Goal: Task Accomplishment & Management: Complete application form

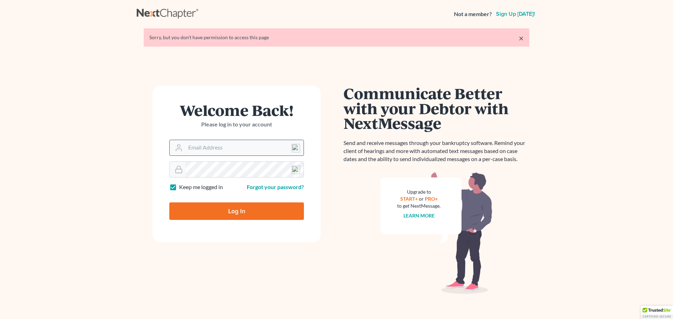
click at [204, 150] on input "Email Address" at bounding box center [245, 147] width 118 height 15
type input "[EMAIL_ADDRESS][DOMAIN_NAME]"
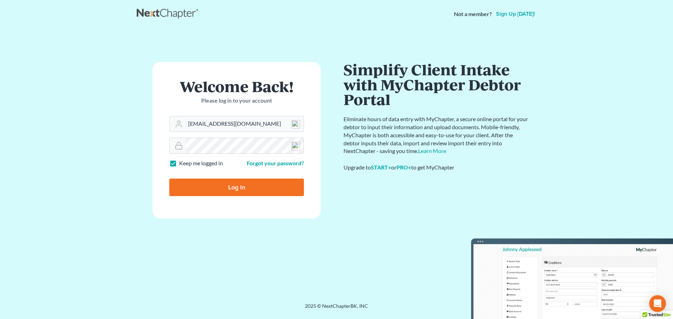
click at [237, 196] on input "Log In" at bounding box center [236, 188] width 135 height 18
type input "Thinking..."
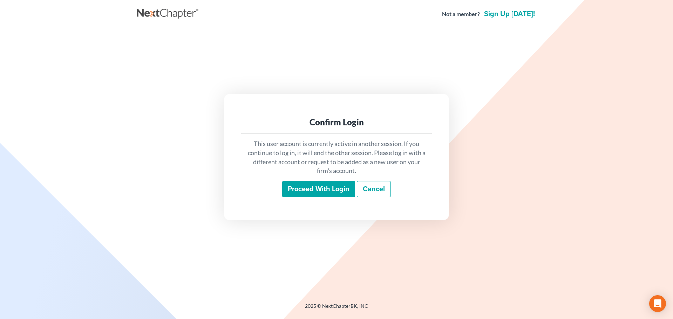
click at [337, 191] on input "Proceed with login" at bounding box center [318, 189] width 73 height 16
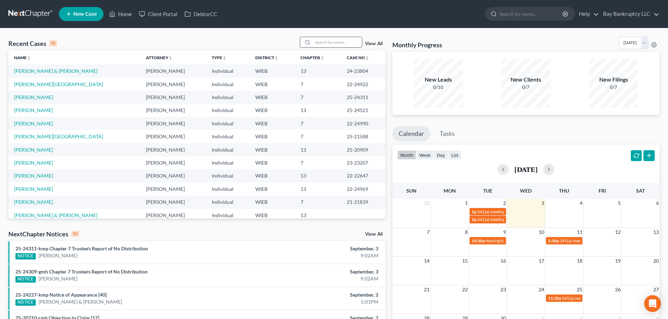
click at [330, 39] on input "search" at bounding box center [337, 42] width 49 height 10
type input "caldwell"
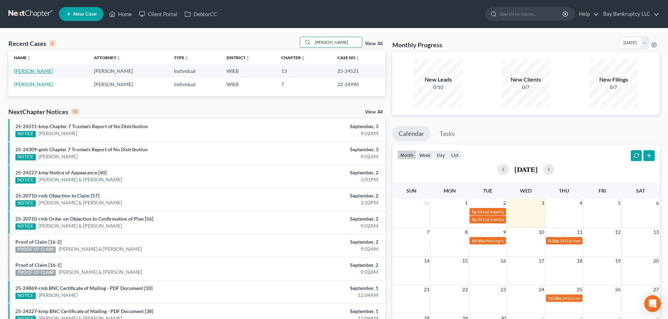
click at [43, 69] on link "[PERSON_NAME]" at bounding box center [33, 71] width 39 height 6
select select "2"
select select "1"
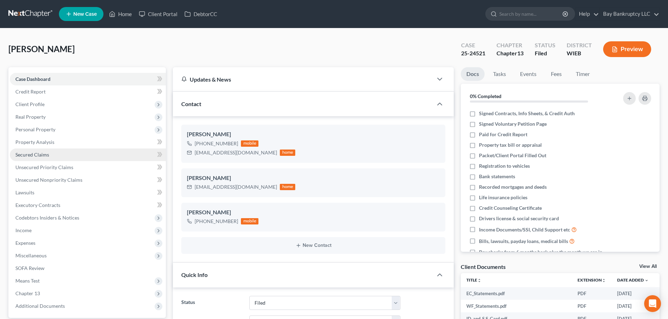
scroll to position [5628, 0]
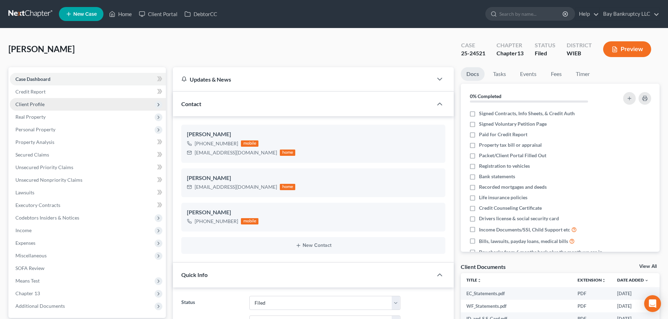
click at [50, 109] on span "Client Profile" at bounding box center [88, 104] width 156 height 13
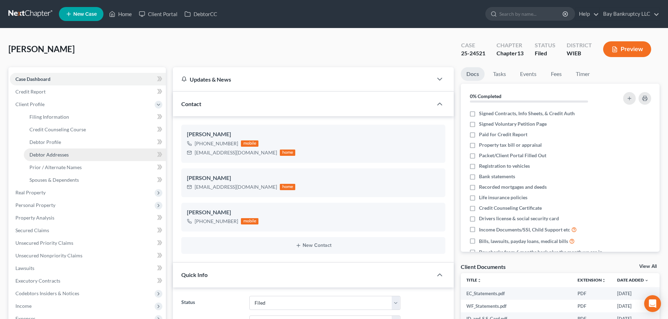
click at [61, 155] on span "Debtor Addresses" at bounding box center [48, 155] width 39 height 6
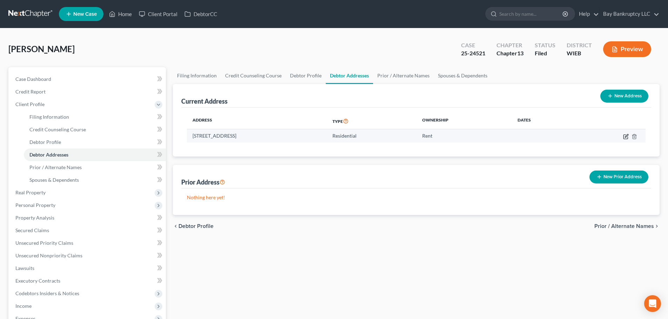
click at [625, 136] on icon "button" at bounding box center [626, 137] width 6 height 6
select select "52"
select select "0"
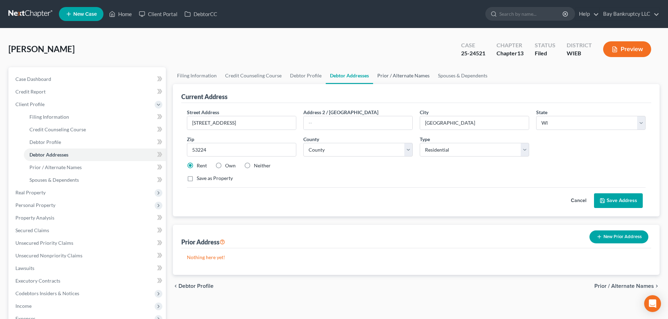
click at [388, 76] on link "Prior / Alternate Names" at bounding box center [403, 75] width 61 height 17
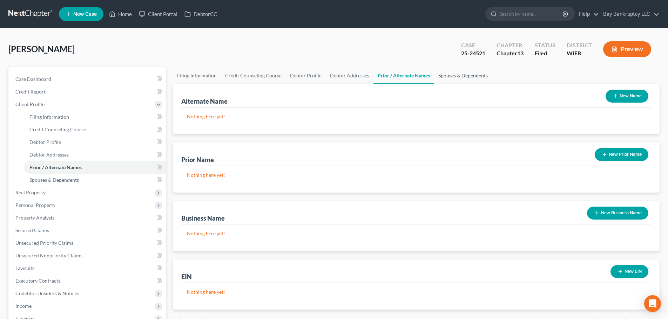
click at [449, 75] on link "Spouses & Dependents" at bounding box center [463, 75] width 58 height 17
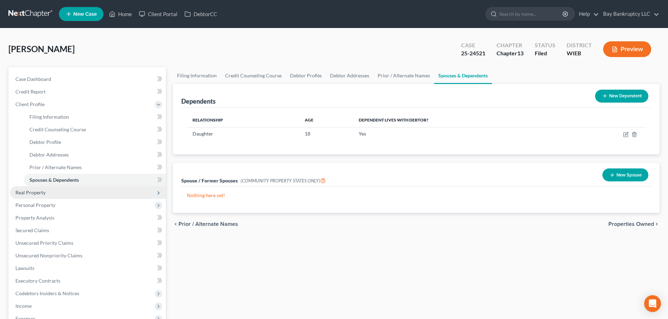
click at [36, 195] on span "Real Property" at bounding box center [30, 193] width 30 height 6
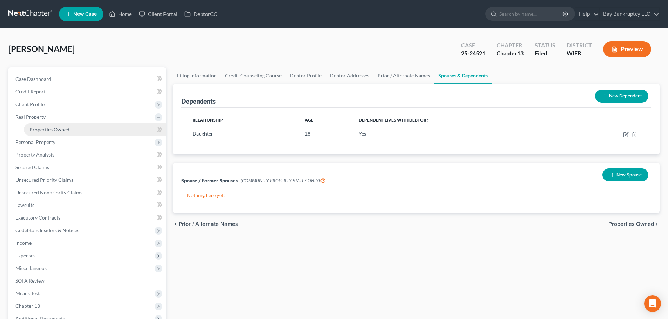
click at [50, 134] on link "Properties Owned" at bounding box center [95, 129] width 142 height 13
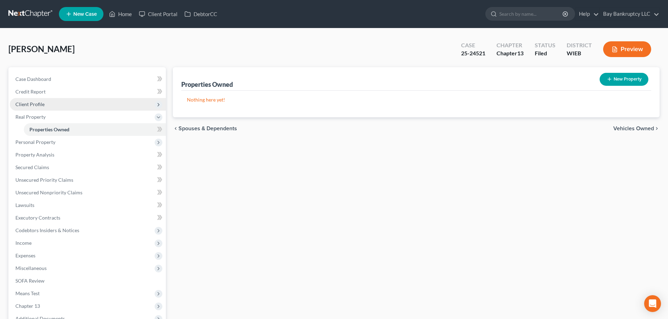
click at [28, 105] on span "Client Profile" at bounding box center [29, 104] width 29 height 6
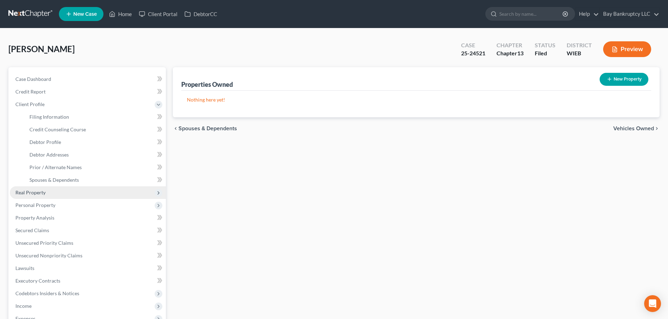
click at [38, 193] on span "Real Property" at bounding box center [30, 193] width 30 height 6
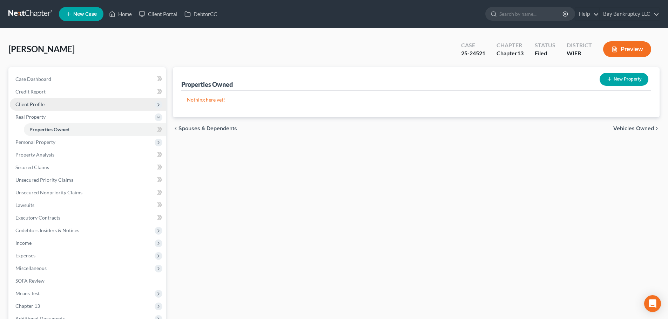
click at [40, 102] on span "Client Profile" at bounding box center [29, 104] width 29 height 6
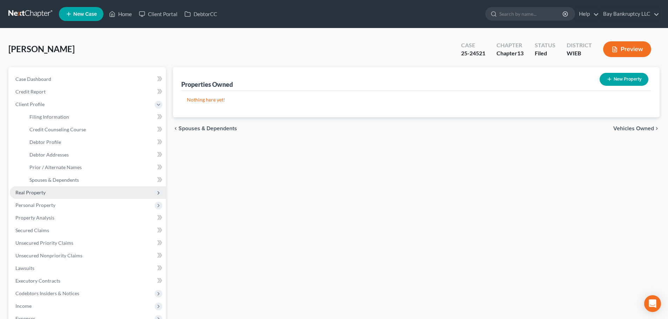
click at [47, 192] on span "Real Property" at bounding box center [88, 193] width 156 height 13
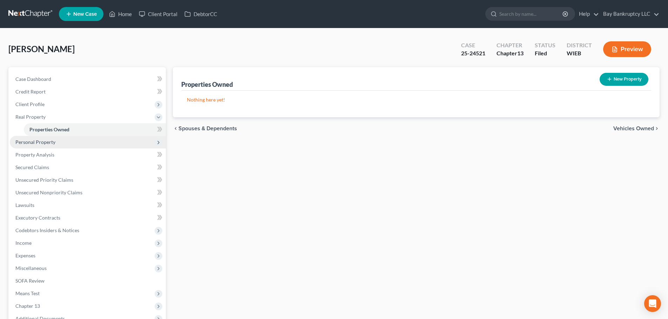
click at [40, 140] on span "Personal Property" at bounding box center [35, 142] width 40 height 6
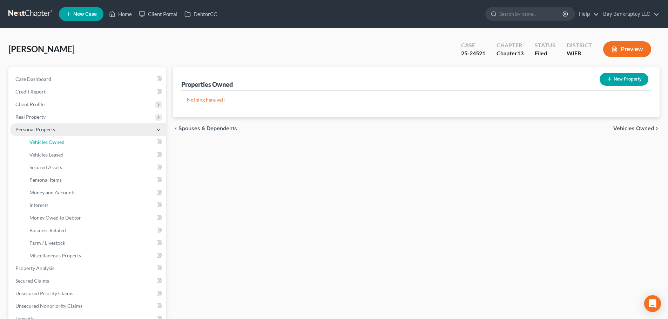
click at [40, 140] on span "Vehicles Owned" at bounding box center [46, 142] width 35 height 6
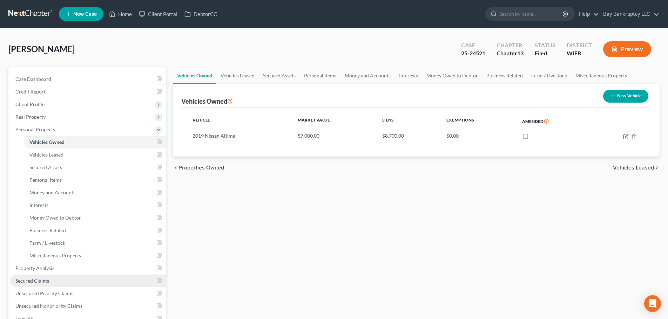
click at [51, 282] on link "Secured Claims" at bounding box center [88, 281] width 156 height 13
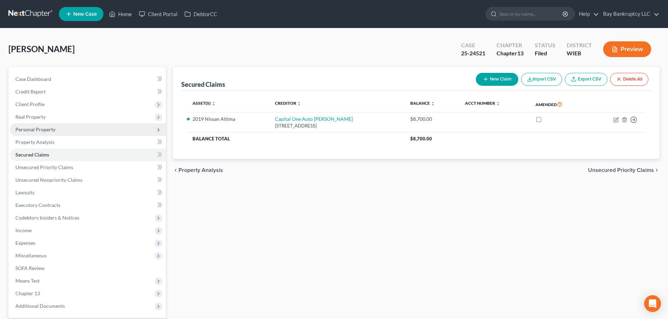
click at [47, 128] on span "Personal Property" at bounding box center [35, 130] width 40 height 6
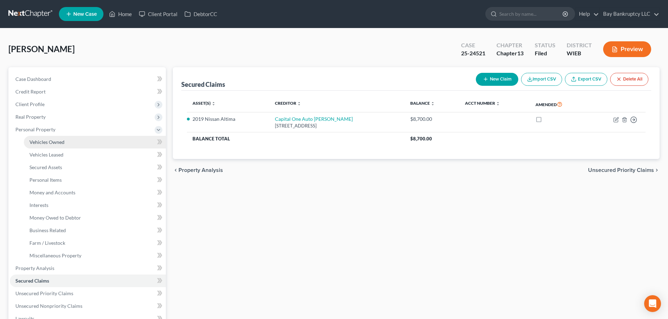
click at [50, 140] on span "Vehicles Owned" at bounding box center [46, 142] width 35 height 6
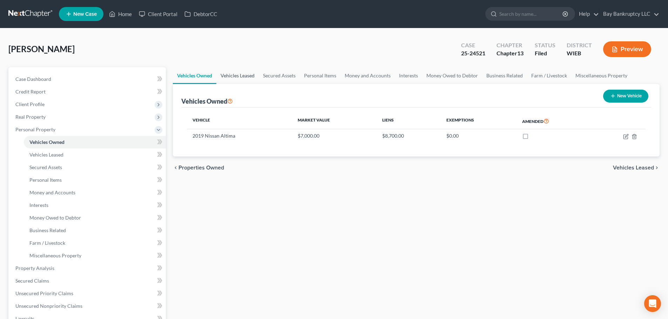
click at [235, 73] on link "Vehicles Leased" at bounding box center [237, 75] width 42 height 17
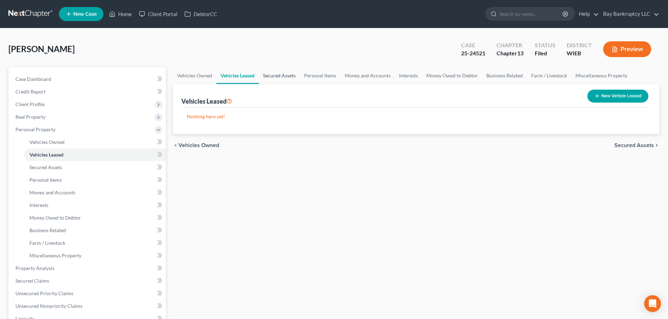
click at [280, 78] on link "Secured Assets" at bounding box center [279, 75] width 41 height 17
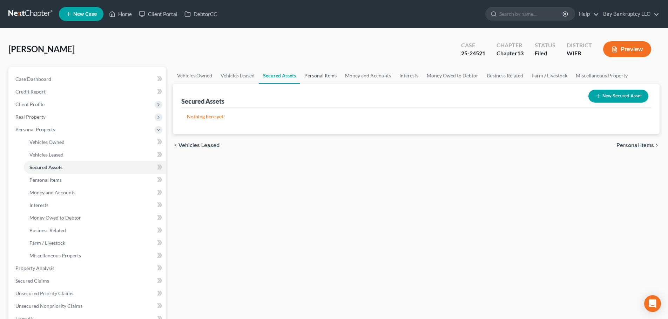
click at [319, 72] on link "Personal Items" at bounding box center [320, 75] width 41 height 17
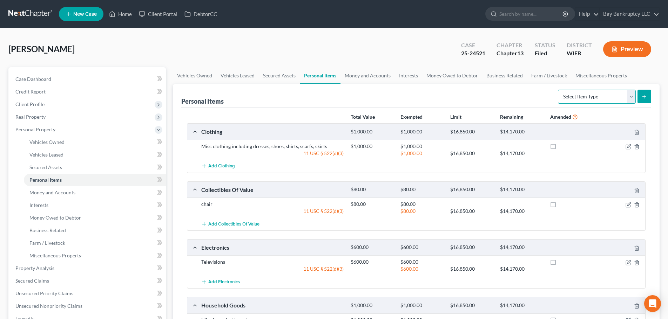
click at [580, 94] on select "Select Item Type Clothing Collectibles Of Value Electronics Firearms Household …" at bounding box center [597, 97] width 78 height 14
click at [505, 90] on div "Personal Items Select Item Type Clothing Collectibles Of Value Electronics Fire…" at bounding box center [416, 95] width 470 height 23
click at [364, 77] on link "Money and Accounts" at bounding box center [368, 75] width 54 height 17
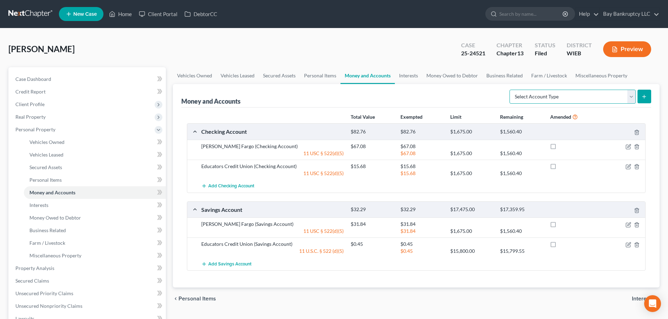
click at [525, 92] on select "Select Account Type Brokerage Cash on Hand Certificates of Deposit Checking Acc…" at bounding box center [573, 97] width 126 height 14
click at [476, 97] on div "Money and Accounts Select Account Type Brokerage Cash on Hand Certificates of D…" at bounding box center [416, 95] width 470 height 23
click at [404, 76] on link "Interests" at bounding box center [408, 75] width 27 height 17
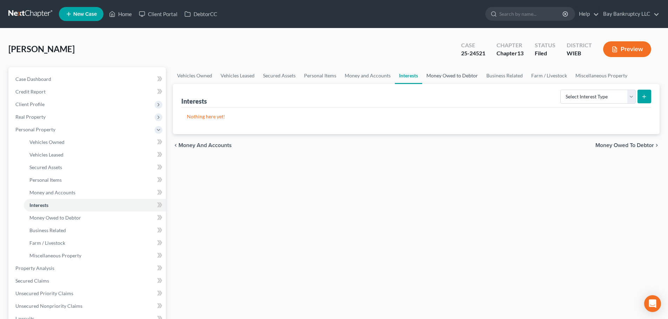
click at [450, 74] on link "Money Owed to Debtor" at bounding box center [452, 75] width 60 height 17
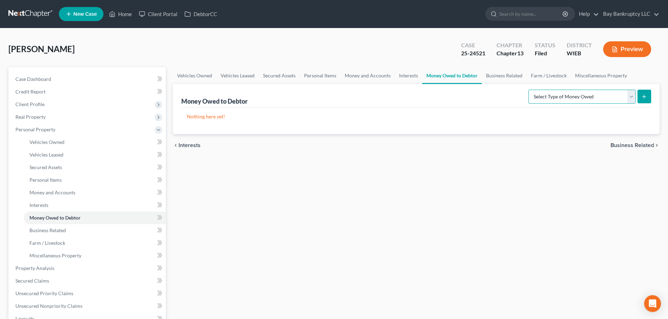
click at [547, 97] on select "Select Type of Money Owed Accounts Receivable Alimony Child Support Claims Agai…" at bounding box center [581, 97] width 107 height 14
click at [486, 201] on div "Vehicles Owned Vehicles Leased Secured Assets Personal Items Money and Accounts…" at bounding box center [416, 276] width 494 height 418
click at [350, 78] on link "Money and Accounts" at bounding box center [368, 75] width 54 height 17
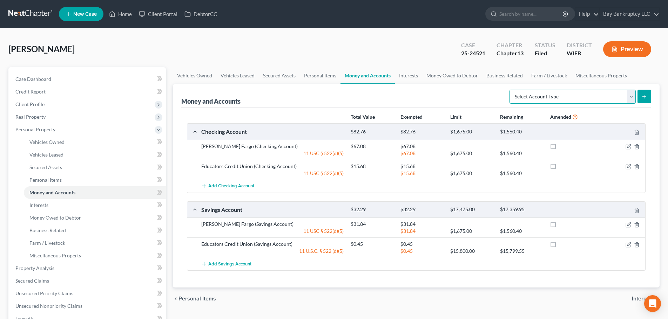
click at [562, 98] on select "Select Account Type Brokerage Cash on Hand Certificates of Deposit Checking Acc…" at bounding box center [573, 97] width 126 height 14
select select "security_deposits"
click at [511, 90] on select "Select Account Type Brokerage Cash on Hand Certificates of Deposit Checking Acc…" at bounding box center [573, 97] width 126 height 14
click at [646, 95] on icon "submit" at bounding box center [644, 97] width 6 height 6
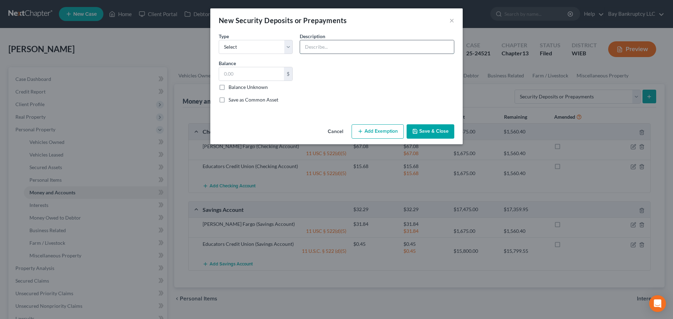
click at [329, 45] on input "text" at bounding box center [377, 46] width 154 height 13
type input "With landlord"
click at [259, 75] on input "text" at bounding box center [251, 73] width 65 height 13
type input "865"
click at [376, 130] on button "Add Exemption" at bounding box center [378, 131] width 52 height 15
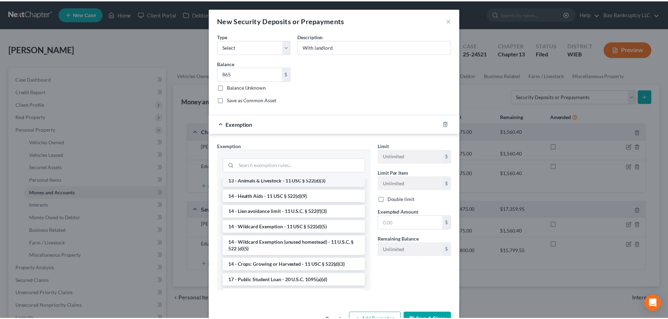
scroll to position [105, 0]
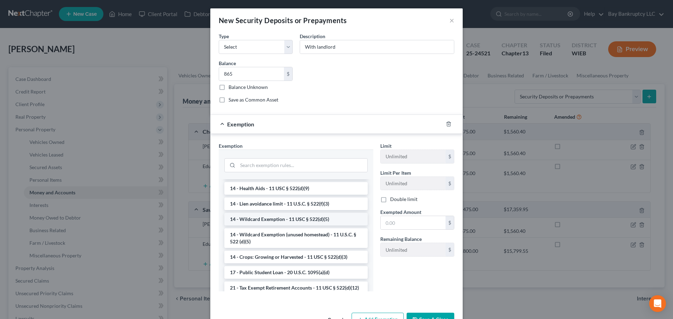
click at [284, 219] on li "14 - Wildcard Exemption - 11 USC § 522(d)(5)" at bounding box center [295, 219] width 143 height 13
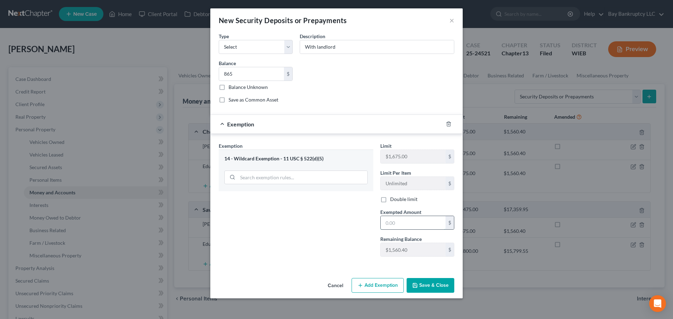
click at [396, 222] on input "text" at bounding box center [413, 222] width 65 height 13
type input "865"
click at [427, 291] on button "Save & Close" at bounding box center [431, 285] width 48 height 15
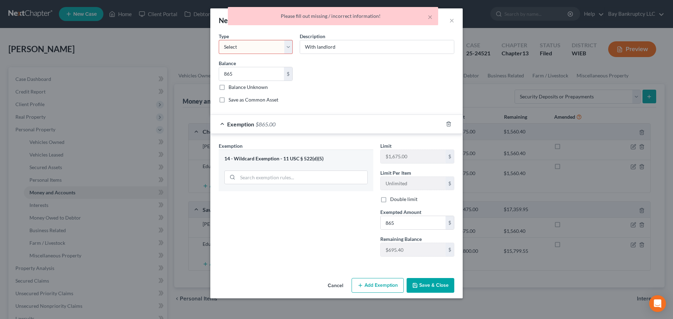
click at [267, 40] on select "Select Electric Gas Heating Oil Security Deposit On Rental Unit Prepaid Rent Te…" at bounding box center [256, 47] width 74 height 14
select select "3"
click at [219, 40] on select "Select Electric Gas Heating Oil Security Deposit On Rental Unit Prepaid Rent Te…" at bounding box center [256, 47] width 74 height 14
click at [424, 285] on button "Save & Close" at bounding box center [431, 285] width 48 height 15
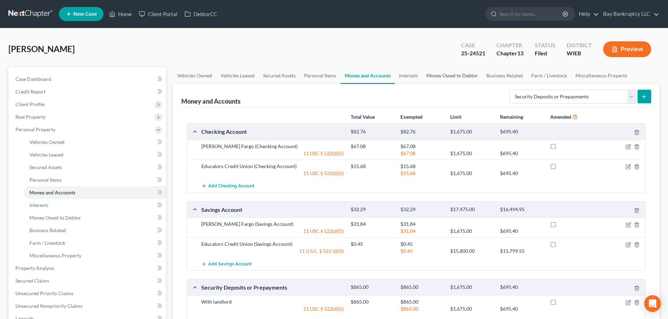
click at [438, 75] on link "Money Owed to Debtor" at bounding box center [452, 75] width 60 height 17
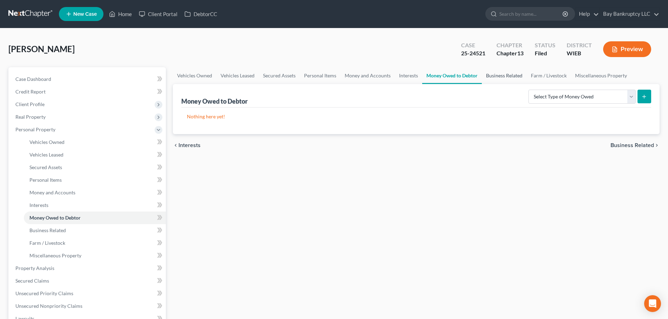
click at [510, 76] on link "Business Related" at bounding box center [504, 75] width 45 height 17
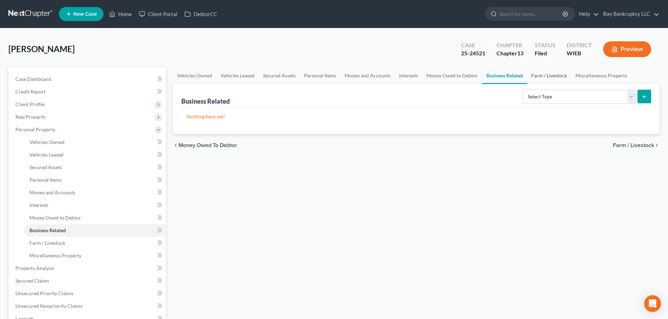
click at [547, 77] on link "Farm / Livestock" at bounding box center [549, 75] width 44 height 17
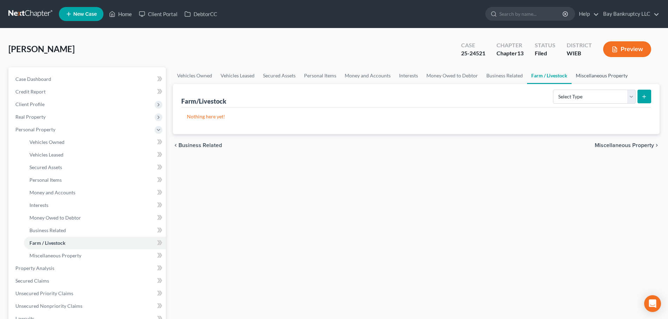
click at [578, 79] on link "Miscellaneous Property" at bounding box center [602, 75] width 60 height 17
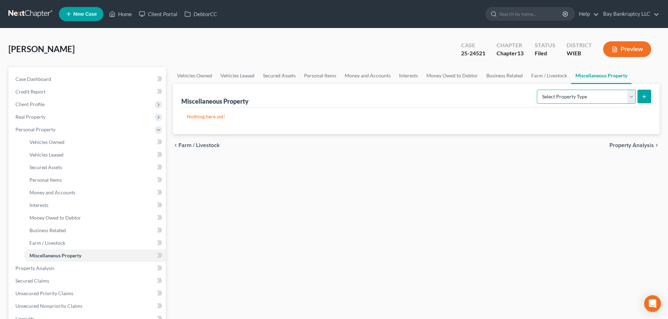
click at [572, 98] on select "Select Property Type Assigned for Creditor Benefit Within 1 Year Holding for An…" at bounding box center [586, 97] width 99 height 14
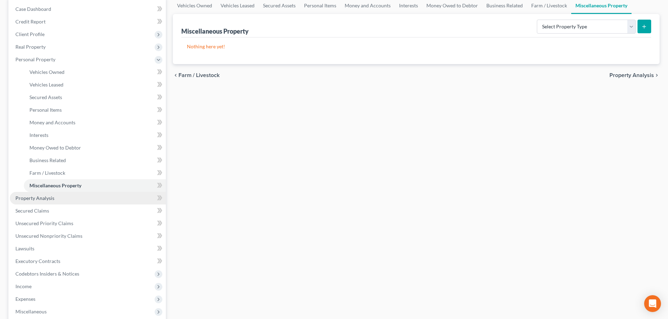
click at [49, 202] on link "Property Analysis" at bounding box center [88, 198] width 156 height 13
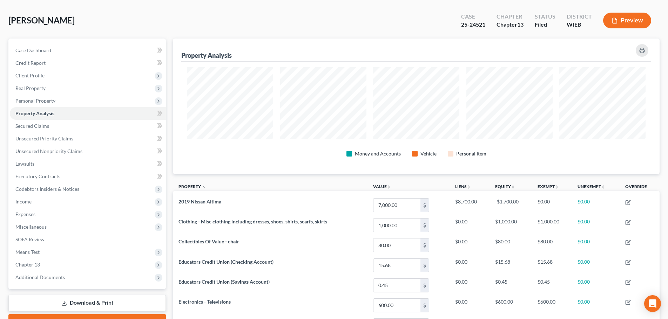
scroll to position [19, 0]
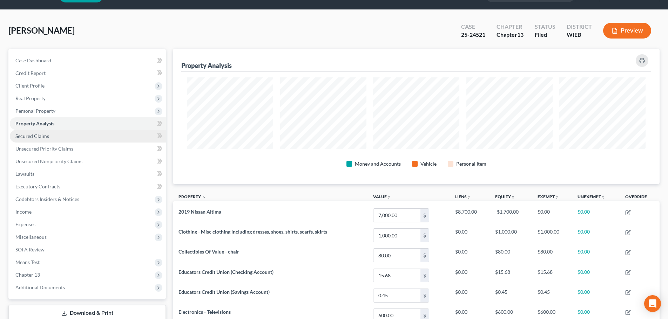
click at [32, 132] on link "Secured Claims" at bounding box center [88, 136] width 156 height 13
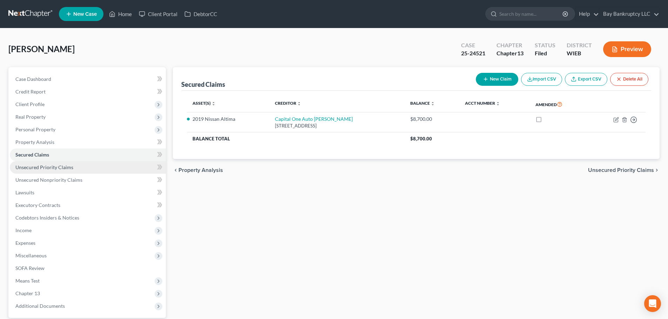
click at [47, 170] on span "Unsecured Priority Claims" at bounding box center [44, 167] width 58 height 6
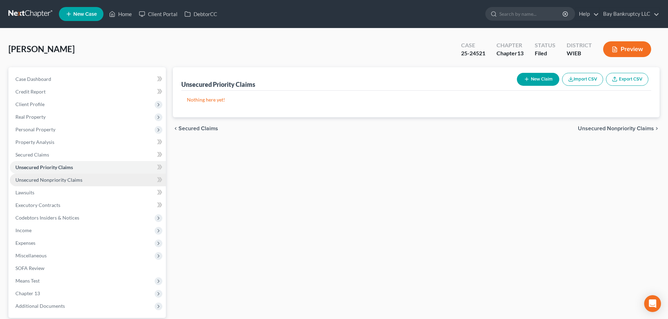
click at [47, 178] on span "Unsecured Nonpriority Claims" at bounding box center [48, 180] width 67 height 6
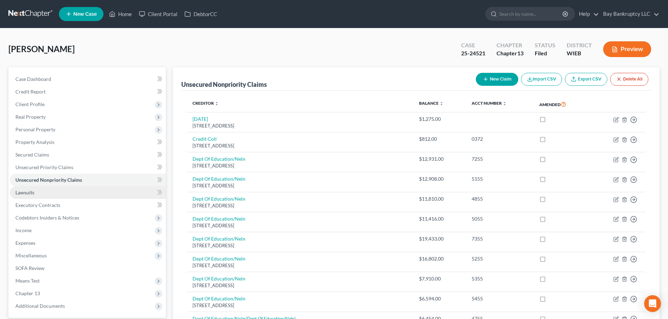
click at [32, 191] on span "Lawsuits" at bounding box center [24, 193] width 19 height 6
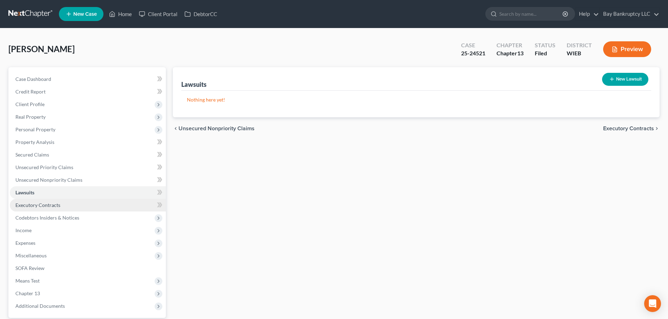
click at [35, 209] on link "Executory Contracts" at bounding box center [88, 205] width 156 height 13
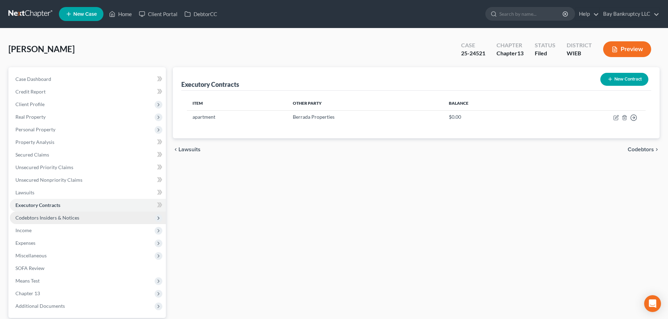
click at [35, 216] on span "Codebtors Insiders & Notices" at bounding box center [47, 218] width 64 height 6
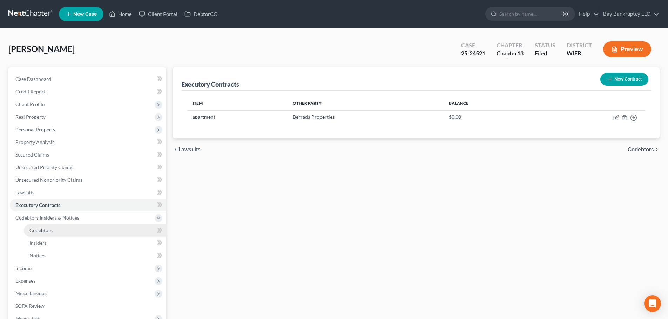
click at [37, 228] on span "Codebtors" at bounding box center [40, 231] width 23 height 6
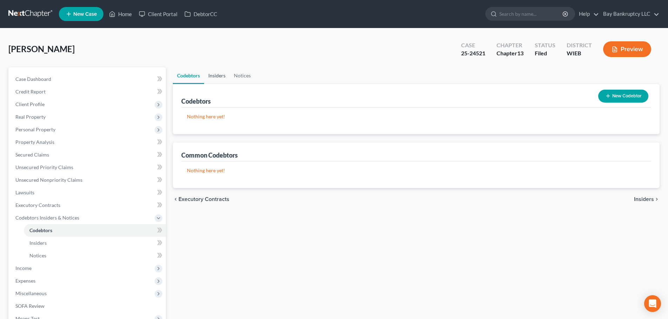
click at [220, 74] on link "Insiders" at bounding box center [217, 75] width 26 height 17
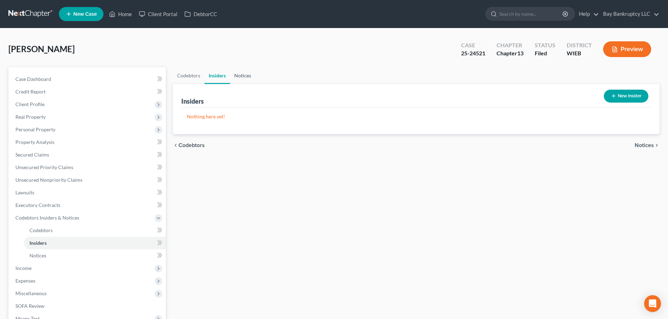
click at [247, 76] on link "Notices" at bounding box center [242, 75] width 25 height 17
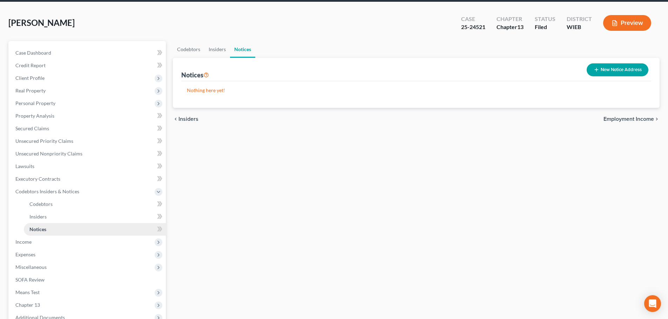
scroll to position [104, 0]
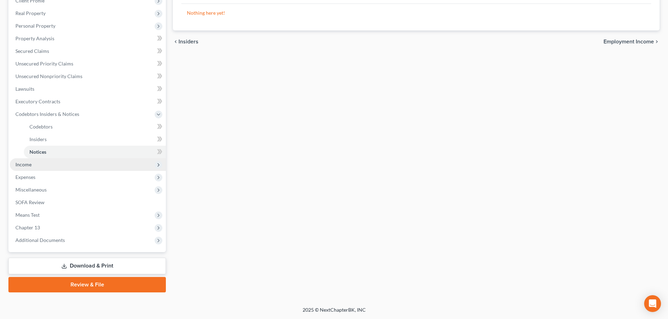
click at [39, 164] on span "Income" at bounding box center [88, 165] width 156 height 13
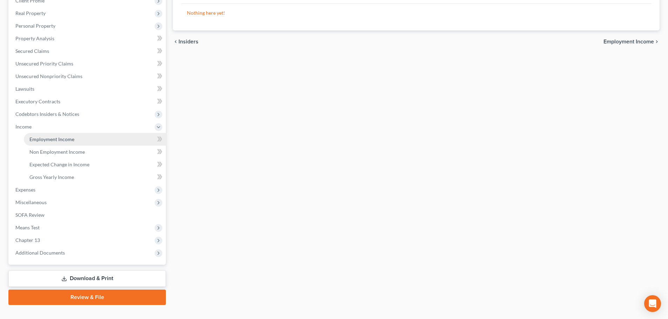
click at [47, 139] on span "Employment Income" at bounding box center [51, 139] width 45 height 6
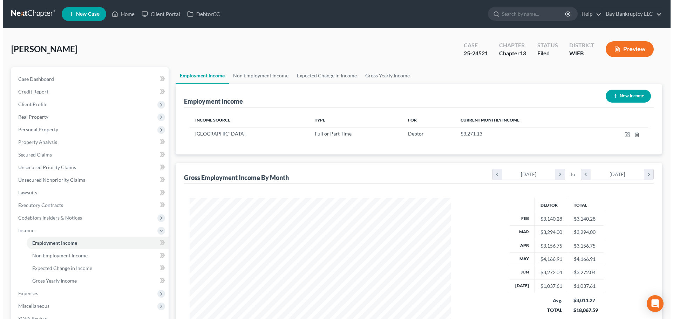
scroll to position [35, 0]
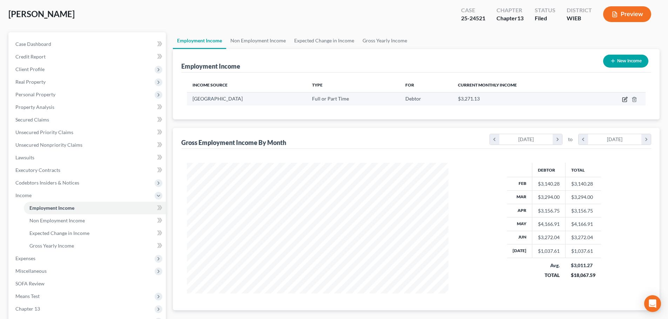
click at [626, 99] on icon "button" at bounding box center [625, 100] width 6 height 6
select select "0"
select select "52"
select select "2"
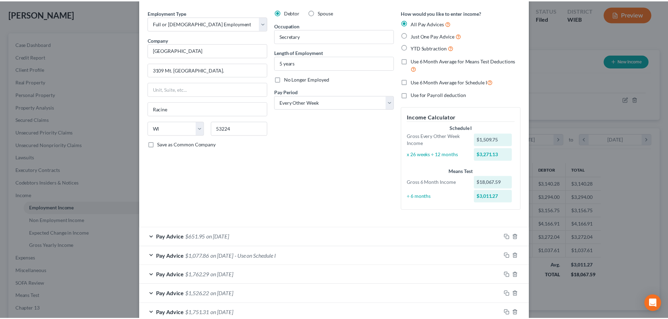
scroll to position [0, 0]
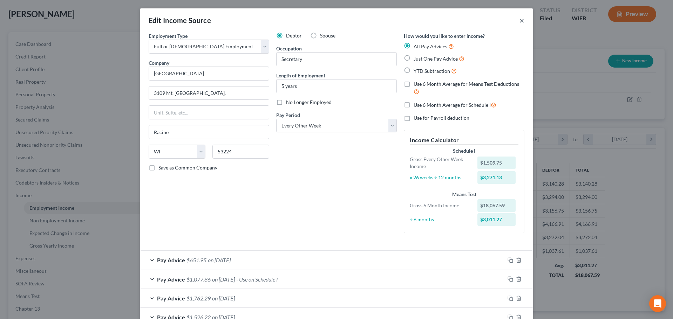
click at [520, 23] on button "×" at bounding box center [522, 20] width 5 height 8
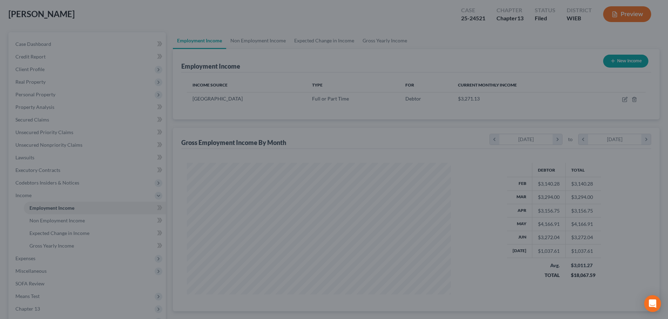
scroll to position [350551, 350406]
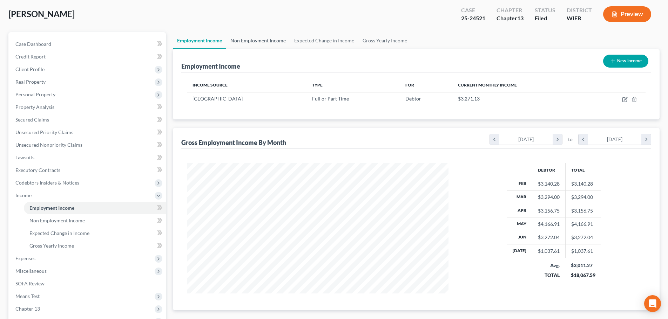
click at [256, 42] on link "Non Employment Income" at bounding box center [258, 40] width 64 height 17
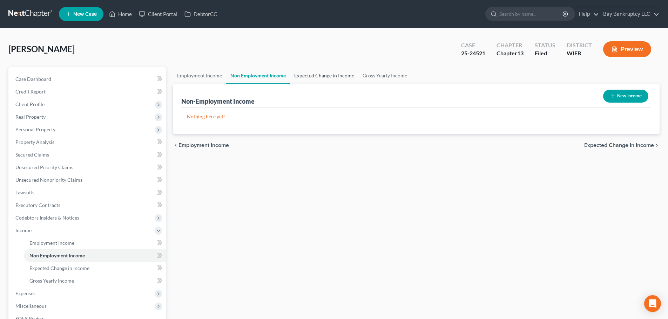
click at [308, 78] on link "Expected Change in Income" at bounding box center [324, 75] width 68 height 17
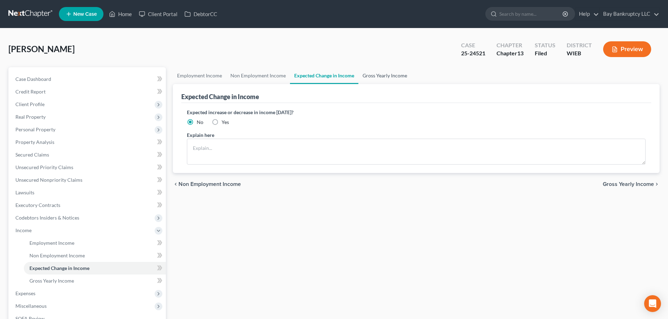
click at [378, 76] on link "Gross Yearly Income" at bounding box center [384, 75] width 53 height 17
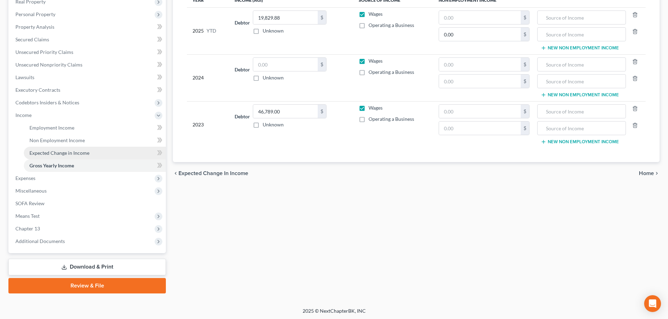
scroll to position [116, 0]
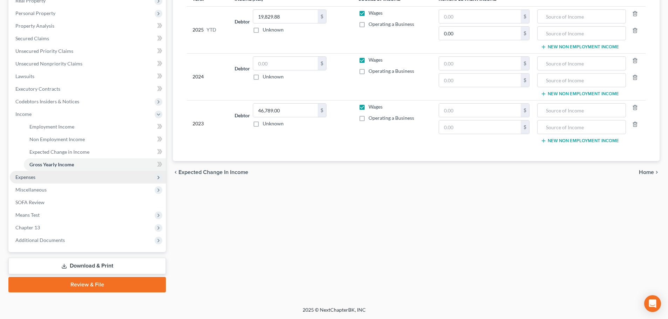
click at [32, 175] on span "Expenses" at bounding box center [25, 177] width 20 height 6
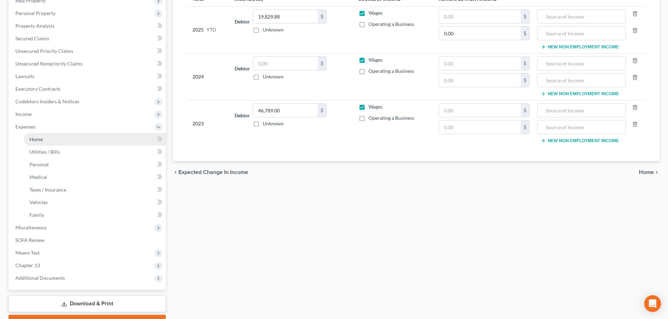
click at [37, 141] on span "Home" at bounding box center [35, 139] width 13 height 6
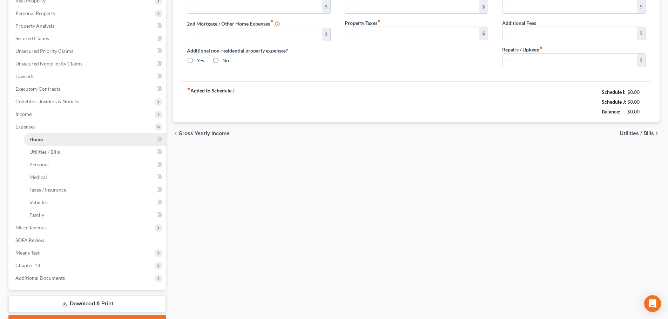
scroll to position [17, 0]
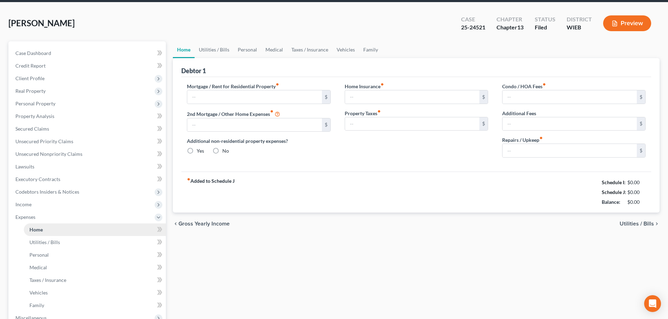
type input "1,100.00"
type input "0.00"
radio input "true"
type input "0.00"
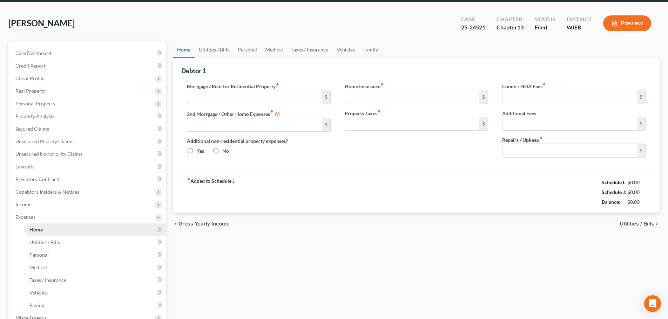
type input "0.00"
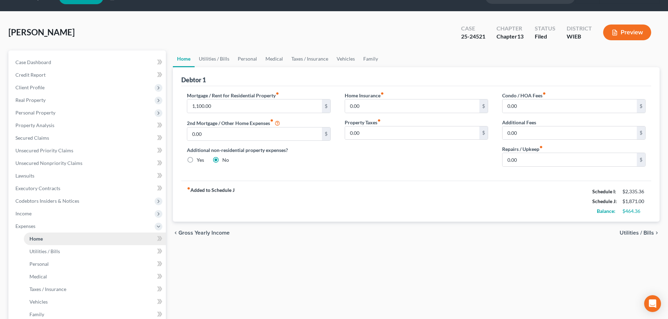
scroll to position [0, 0]
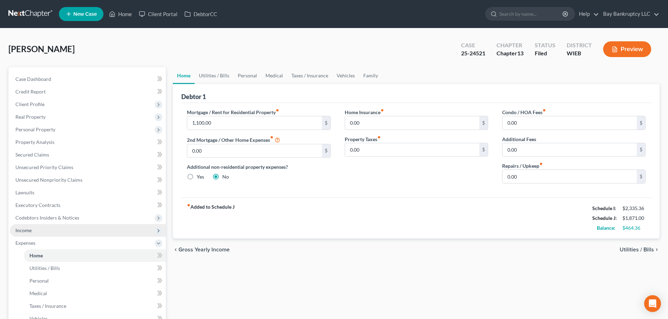
click at [24, 231] on span "Income" at bounding box center [23, 231] width 16 height 6
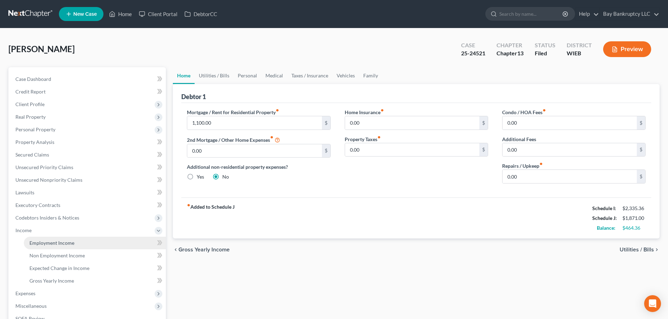
click at [47, 245] on span "Employment Income" at bounding box center [51, 243] width 45 height 6
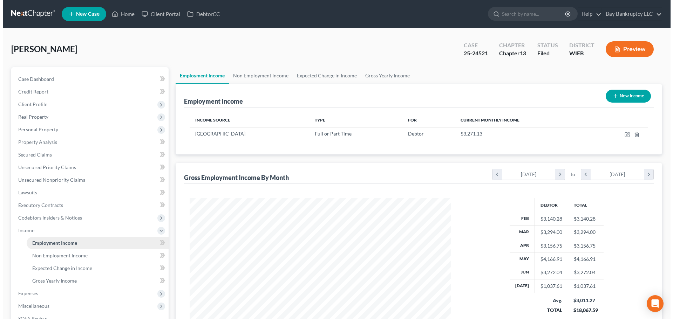
scroll to position [131, 276]
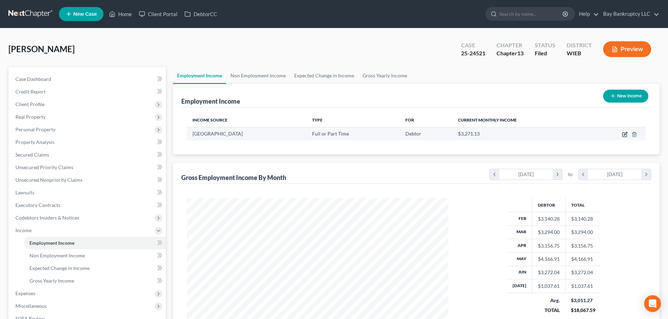
click at [622, 133] on icon "button" at bounding box center [625, 135] width 6 height 6
select select "0"
select select "52"
select select "2"
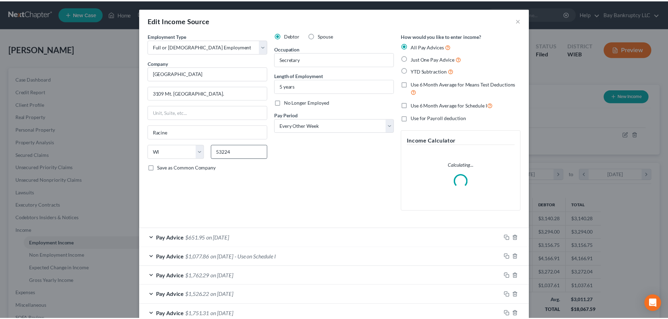
scroll to position [132, 278]
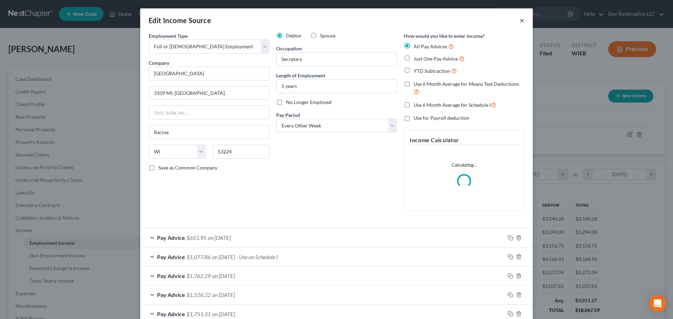
click at [520, 22] on button "×" at bounding box center [522, 20] width 5 height 8
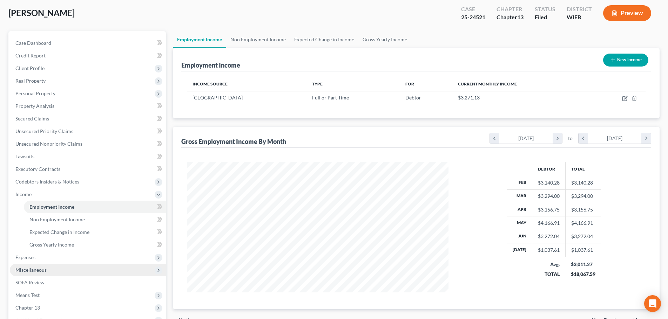
scroll to position [70, 0]
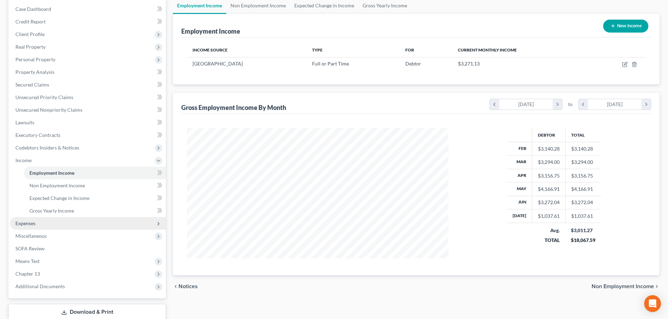
click at [32, 223] on span "Expenses" at bounding box center [25, 224] width 20 height 6
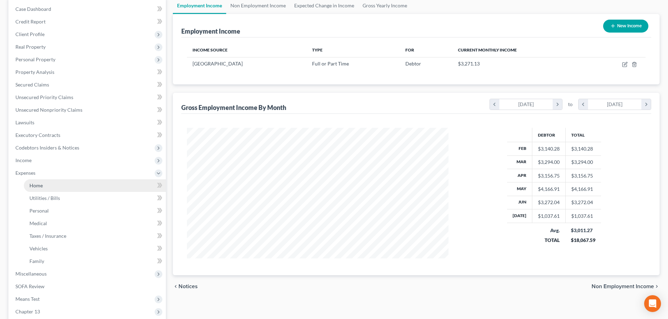
click at [41, 187] on span "Home" at bounding box center [35, 186] width 13 height 6
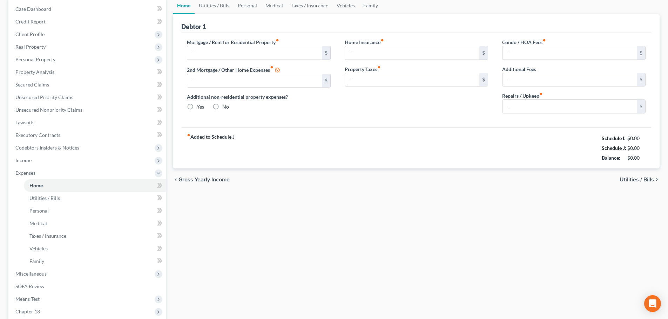
type input "1,100.00"
type input "0.00"
radio input "true"
type input "0.00"
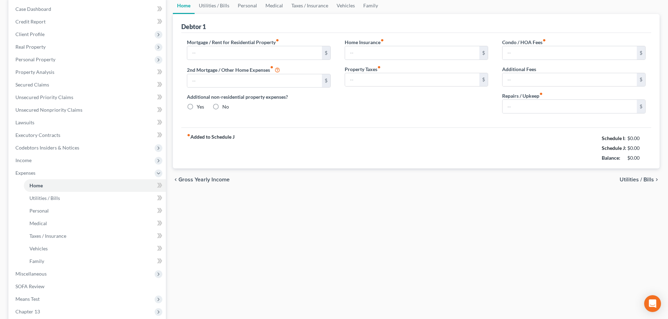
type input "0.00"
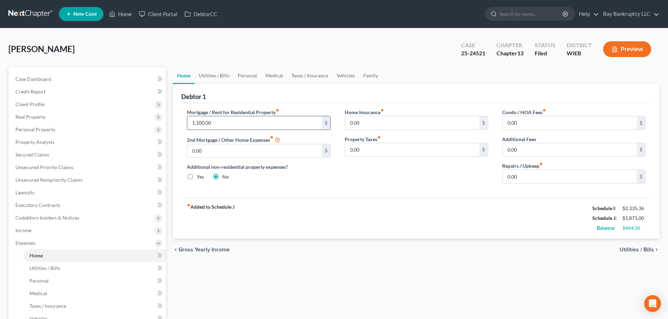
click at [227, 125] on input "1,100.00" at bounding box center [254, 122] width 134 height 13
click at [32, 229] on span "Income" at bounding box center [88, 230] width 156 height 13
click at [69, 255] on span "Non Employment Income" at bounding box center [56, 256] width 55 height 6
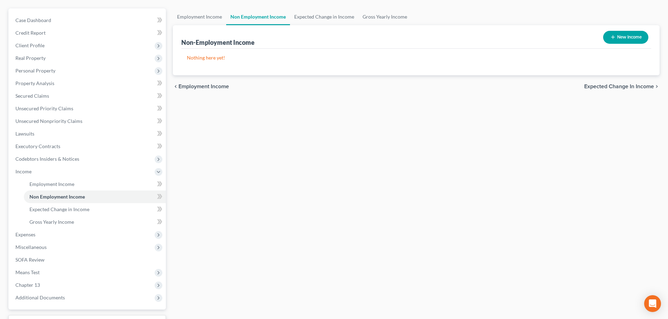
scroll to position [35, 0]
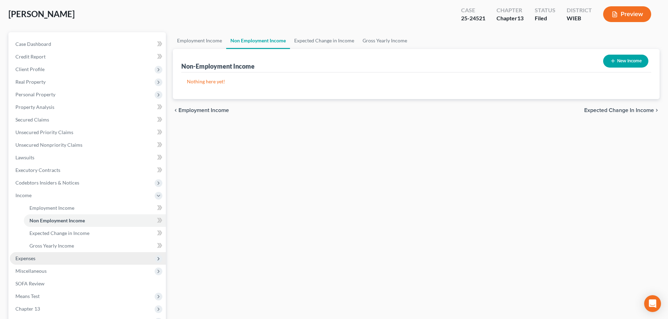
click at [36, 256] on span "Expenses" at bounding box center [88, 258] width 156 height 13
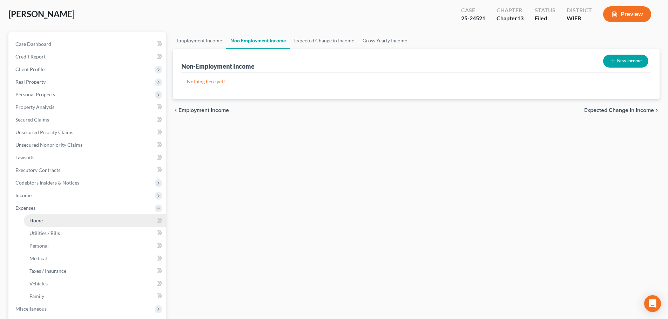
click at [40, 218] on span "Home" at bounding box center [35, 221] width 13 height 6
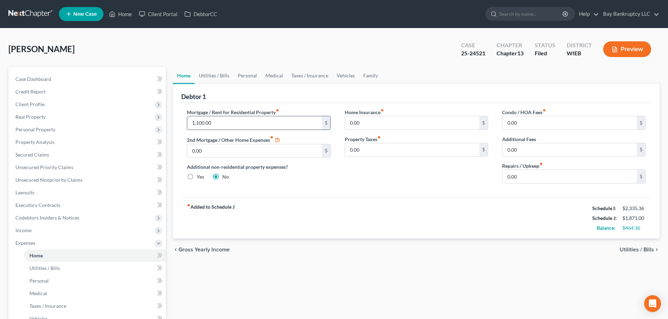
click at [224, 122] on input "1,100.00" at bounding box center [254, 122] width 134 height 13
type input "1,000"
click at [352, 193] on div "Mortgage / Rent for Residential Property fiber_manual_record 1,000 $ 2nd Mortga…" at bounding box center [416, 150] width 470 height 95
click at [342, 202] on div "fiber_manual_record Added to Schedule J Schedule I: $2,335.36 Schedule J: $1,77…" at bounding box center [416, 218] width 470 height 41
click at [214, 76] on link "Utilities / Bills" at bounding box center [214, 75] width 39 height 17
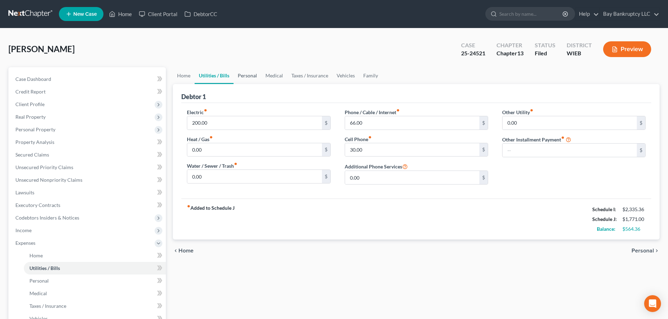
click at [249, 74] on link "Personal" at bounding box center [248, 75] width 28 height 17
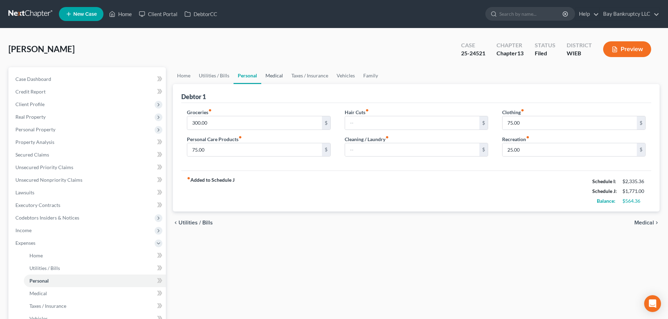
click at [265, 75] on link "Medical" at bounding box center [274, 75] width 26 height 17
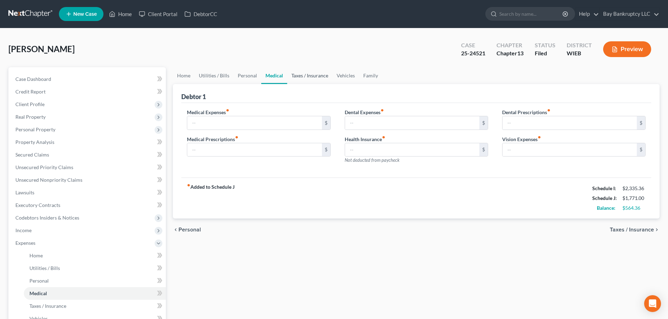
click at [306, 72] on link "Taxes / Insurance" at bounding box center [309, 75] width 45 height 17
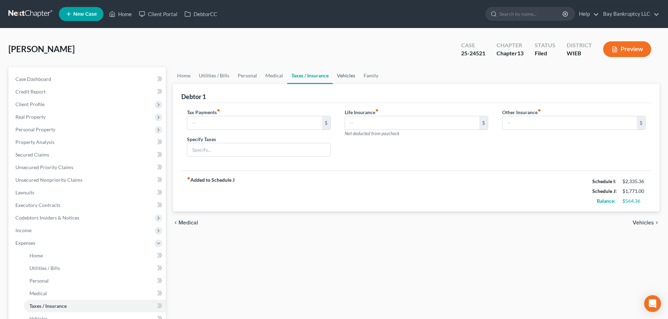
click at [343, 73] on link "Vehicles" at bounding box center [346, 75] width 27 height 17
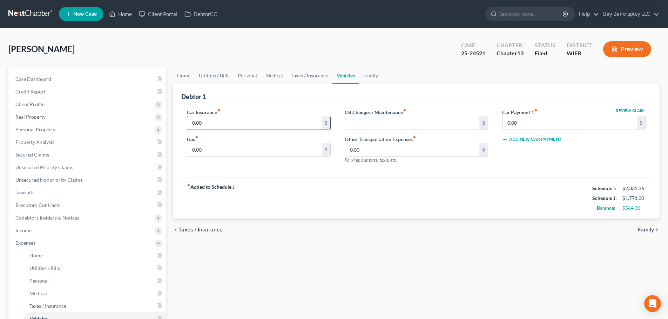
click at [215, 124] on input "0.00" at bounding box center [254, 122] width 134 height 13
click at [187, 74] on link "Home" at bounding box center [184, 75] width 22 height 17
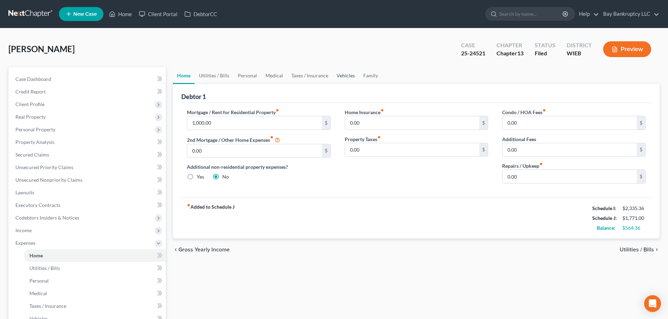
click at [346, 74] on link "Vehicles" at bounding box center [345, 75] width 27 height 17
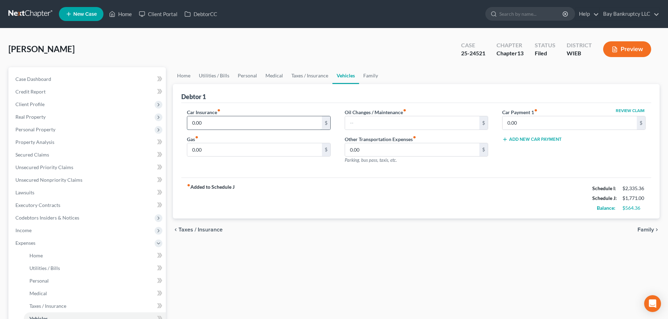
click at [207, 123] on input "0.00" at bounding box center [254, 122] width 134 height 13
type input "119"
click at [226, 151] on input "0.00" at bounding box center [254, 149] width 134 height 13
type input "200"
click at [363, 193] on div "fiber_manual_record Added to Schedule J Schedule I: $2,335.36 Schedule J: $2,09…" at bounding box center [416, 198] width 470 height 41
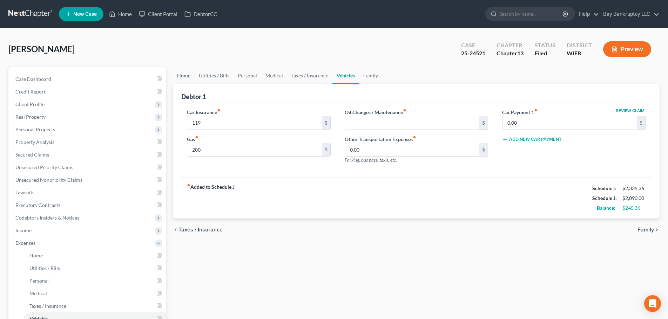
click at [185, 75] on link "Home" at bounding box center [184, 75] width 22 height 17
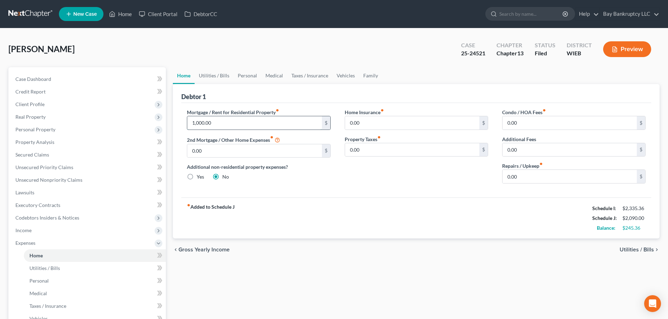
click at [220, 122] on input "1,000.00" at bounding box center [254, 122] width 134 height 13
click at [280, 192] on div "Mortgage / Rent for Residential Property fiber_manual_record 800 $ 2nd Mortgage…" at bounding box center [416, 150] width 470 height 95
click at [35, 231] on span "Income" at bounding box center [88, 230] width 156 height 13
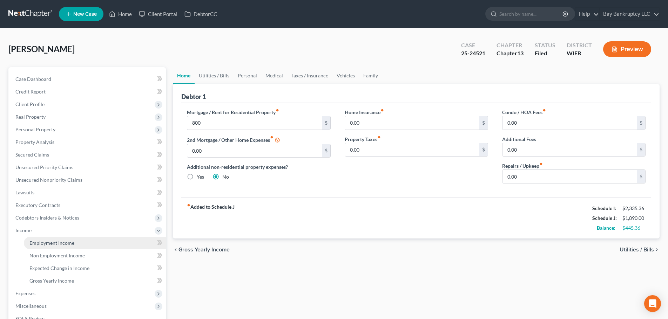
click at [51, 240] on span "Employment Income" at bounding box center [51, 243] width 45 height 6
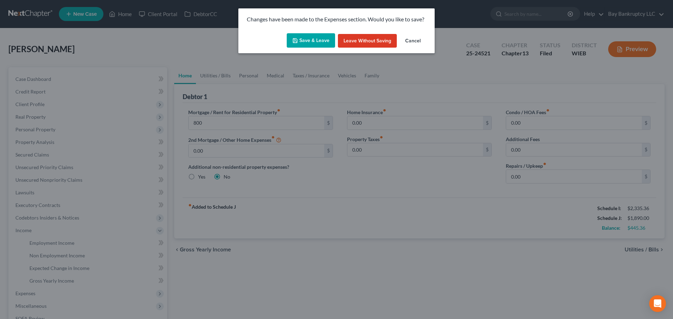
click at [306, 41] on button "Save & Leave" at bounding box center [311, 40] width 48 height 15
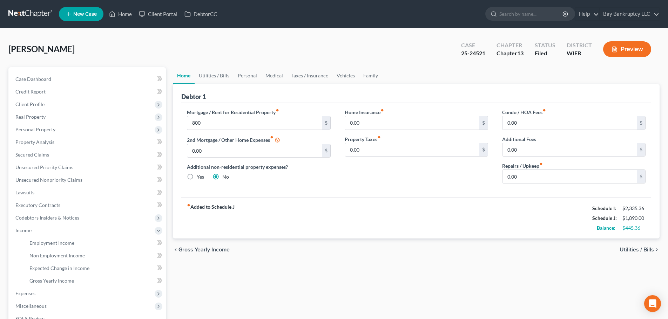
type input "800.00"
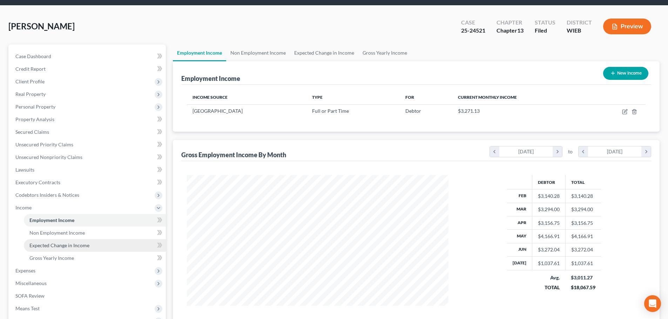
scroll to position [35, 0]
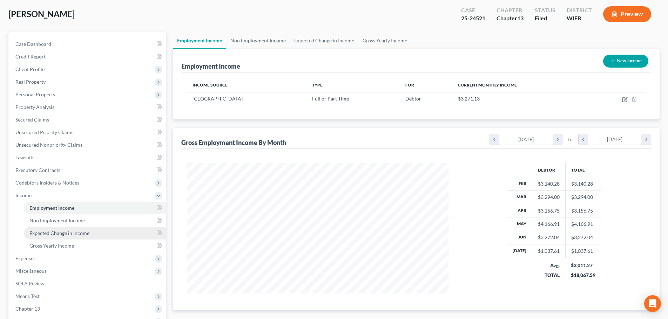
drag, startPoint x: 29, startPoint y: 253, endPoint x: 61, endPoint y: 236, distance: 36.2
click at [29, 253] on span "Expenses" at bounding box center [88, 258] width 156 height 13
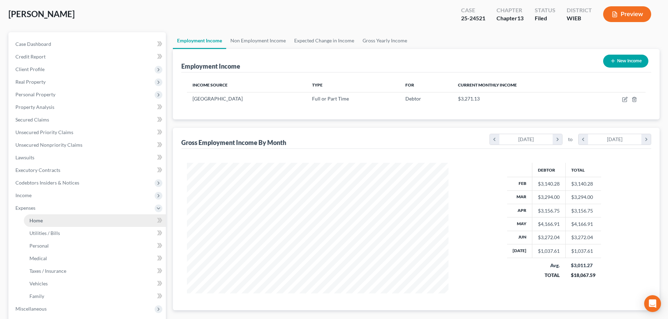
click at [45, 220] on link "Home" at bounding box center [95, 221] width 142 height 13
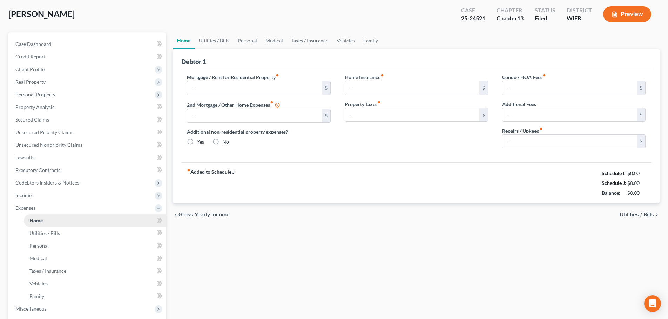
scroll to position [1, 0]
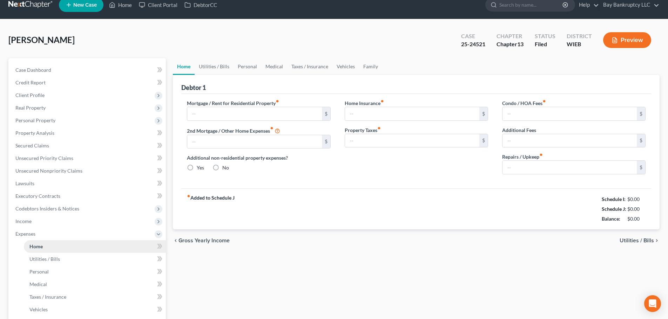
type input "800.00"
type input "0.00"
radio input "true"
type input "0.00"
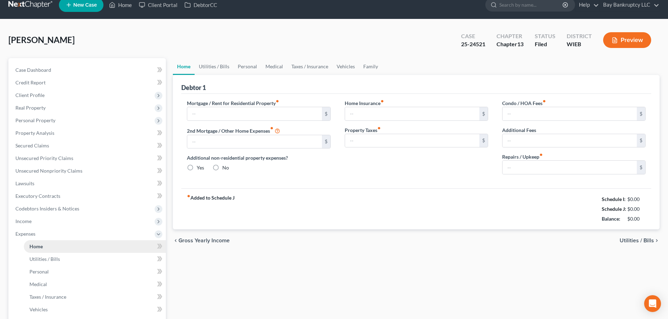
type input "0.00"
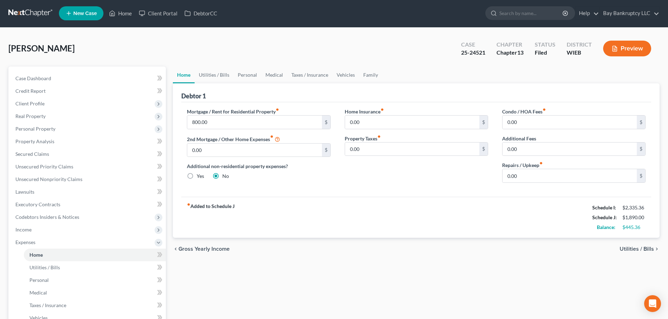
scroll to position [0, 0]
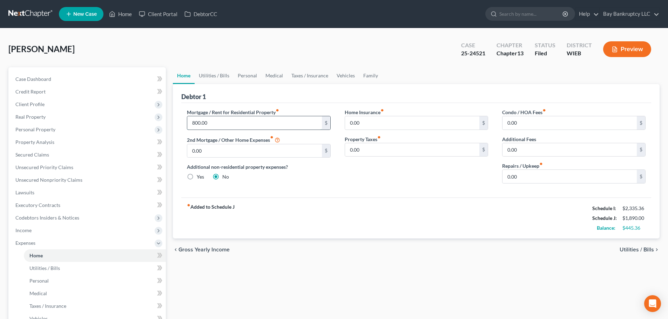
click at [215, 122] on input "800.00" at bounding box center [254, 122] width 134 height 13
type input "1,100"
drag, startPoint x: 330, startPoint y: 166, endPoint x: 437, endPoint y: 241, distance: 130.4
click at [331, 166] on div "Mortgage / Rent for Residential Property fiber_manual_record 1,100 $ 2nd Mortga…" at bounding box center [258, 149] width 157 height 81
click at [205, 72] on link "Utilities / Bills" at bounding box center [214, 75] width 39 height 17
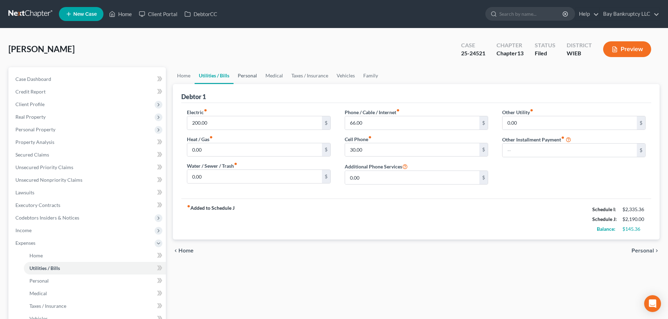
click at [243, 74] on link "Personal" at bounding box center [248, 75] width 28 height 17
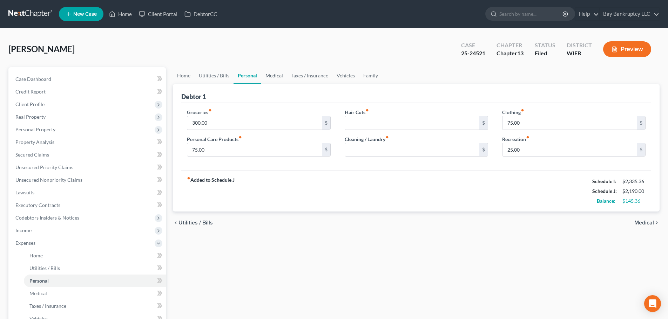
click at [271, 76] on link "Medical" at bounding box center [274, 75] width 26 height 17
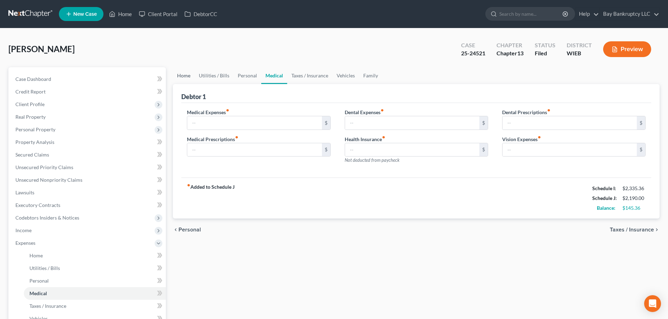
click at [182, 76] on link "Home" at bounding box center [184, 75] width 22 height 17
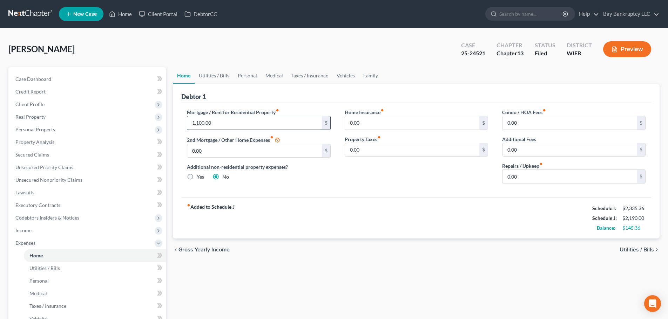
click at [218, 121] on input "1,100.00" at bounding box center [254, 122] width 134 height 13
type input "800"
click at [321, 185] on div "Mortgage / Rent for Residential Property fiber_manual_record 800 $ 2nd Mortgage…" at bounding box center [258, 149] width 157 height 81
click at [356, 186] on div "Home Insurance fiber_manual_record 0.00 $ Property Taxes fiber_manual_record 0.…" at bounding box center [416, 149] width 157 height 81
click at [214, 72] on link "Utilities / Bills" at bounding box center [214, 75] width 39 height 17
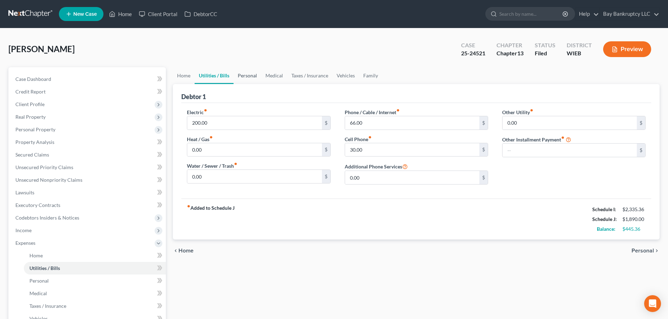
click at [246, 76] on link "Personal" at bounding box center [248, 75] width 28 height 17
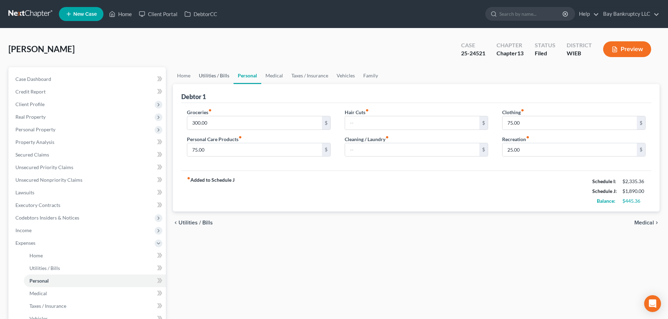
click at [217, 75] on link "Utilities / Bills" at bounding box center [214, 75] width 39 height 17
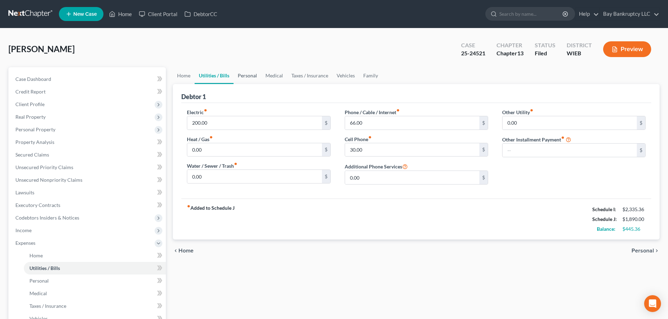
click at [249, 75] on link "Personal" at bounding box center [248, 75] width 28 height 17
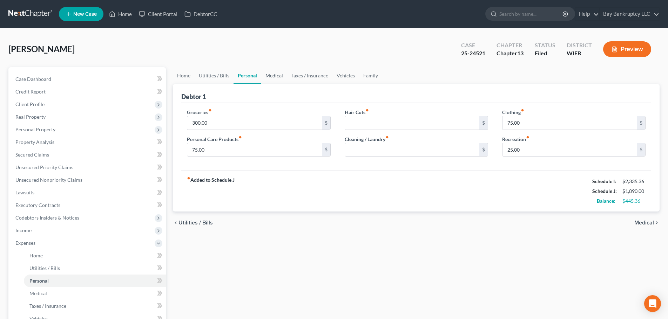
click at [277, 74] on link "Medical" at bounding box center [274, 75] width 26 height 17
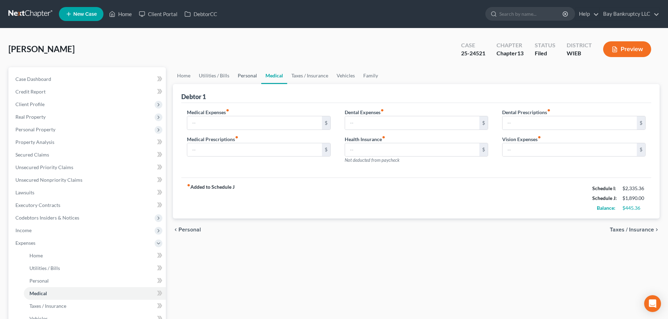
click at [250, 76] on link "Personal" at bounding box center [248, 75] width 28 height 17
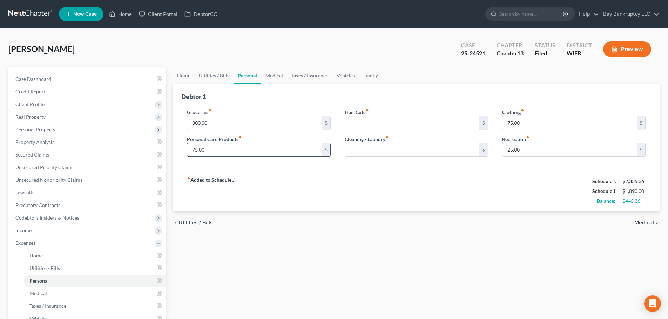
click at [241, 150] on input "75.00" at bounding box center [254, 149] width 134 height 13
type input "50"
click at [406, 239] on div "Home Utilities / Bills Personal Medical Taxes / Insurance Vehicles Family Debto…" at bounding box center [416, 257] width 494 height 380
click at [529, 121] on input "75.00" at bounding box center [570, 122] width 134 height 13
type input "50"
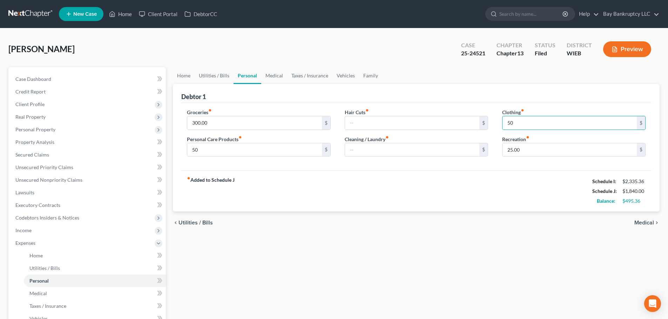
click at [549, 267] on div "Home Utilities / Bills Personal Medical Taxes / Insurance Vehicles Family Debto…" at bounding box center [416, 257] width 494 height 380
click at [223, 125] on input "300.00" at bounding box center [254, 122] width 134 height 13
type input "300.36"
click at [459, 244] on div "Home Utilities / Bills Personal Medical Taxes / Insurance Vehicles Family Debto…" at bounding box center [416, 257] width 494 height 380
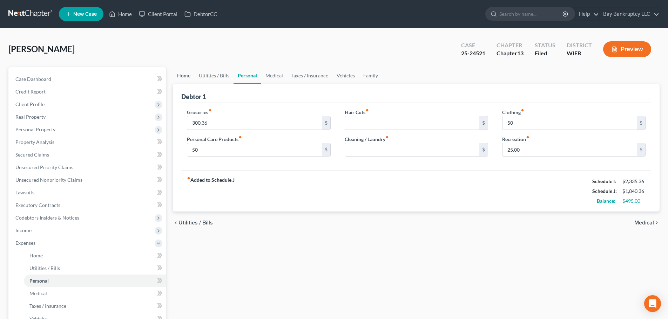
click at [187, 76] on link "Home" at bounding box center [184, 75] width 22 height 17
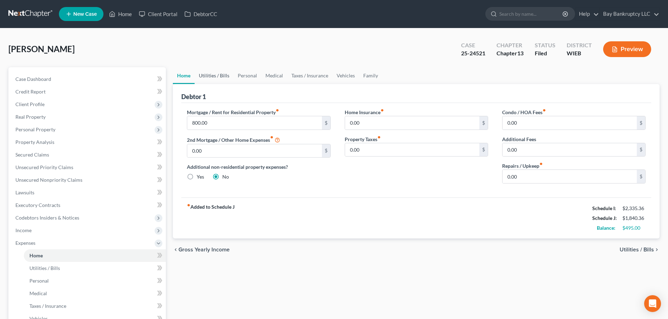
click at [226, 72] on link "Utilities / Bills" at bounding box center [214, 75] width 39 height 17
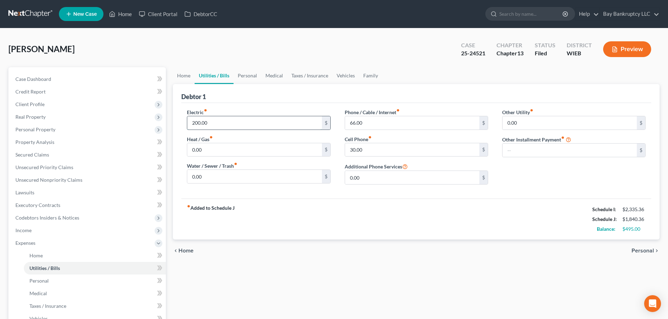
click at [224, 124] on input "200.00" at bounding box center [254, 122] width 134 height 13
click at [261, 107] on div "Electric fiber_manual_record 165 $ Heat / Gas fiber_manual_record 0.00 $ Water …" at bounding box center [416, 151] width 470 height 96
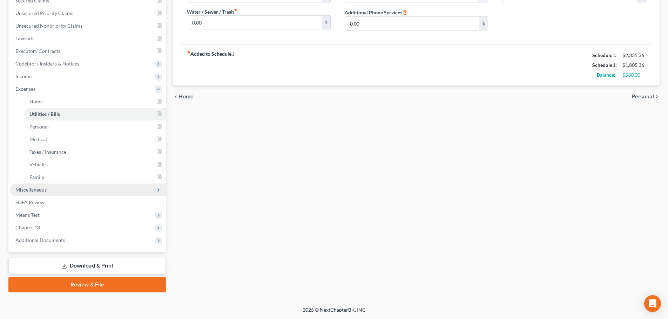
click at [40, 190] on span "Miscellaneous" at bounding box center [30, 190] width 31 height 6
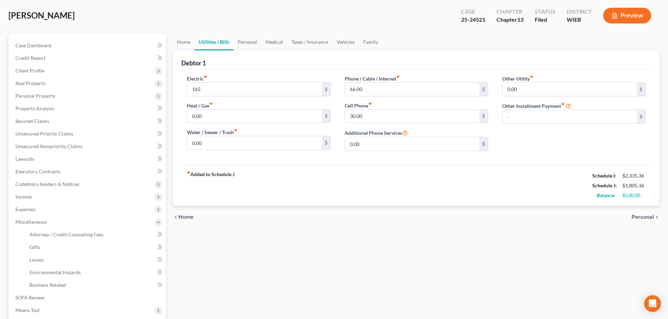
scroll to position [24, 0]
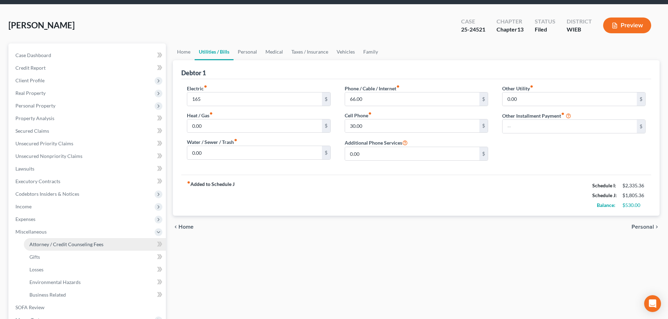
click at [79, 249] on link "Attorney / Credit Counseling Fees" at bounding box center [95, 244] width 142 height 13
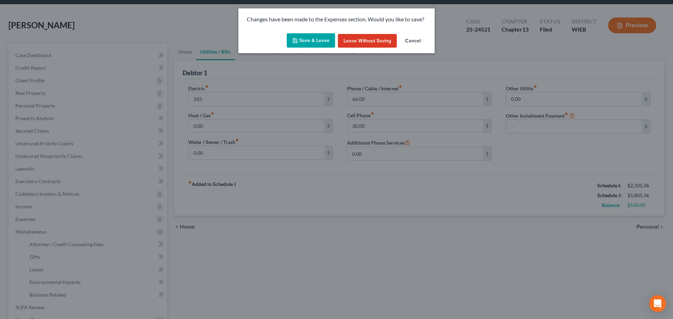
click at [306, 40] on button "Save & Leave" at bounding box center [311, 40] width 48 height 15
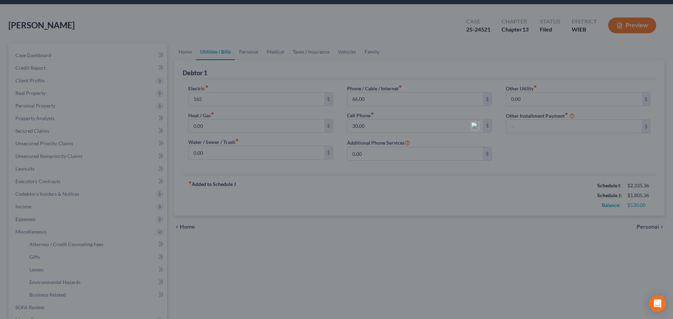
type input "165.00"
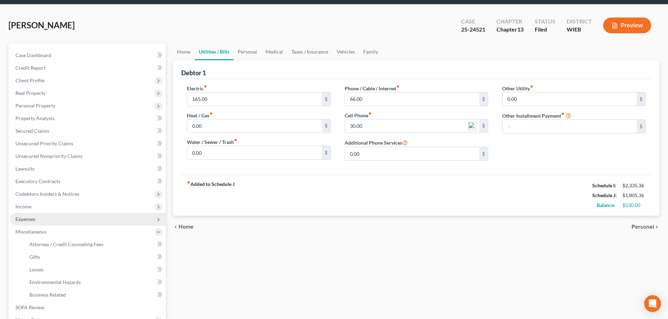
select select "0"
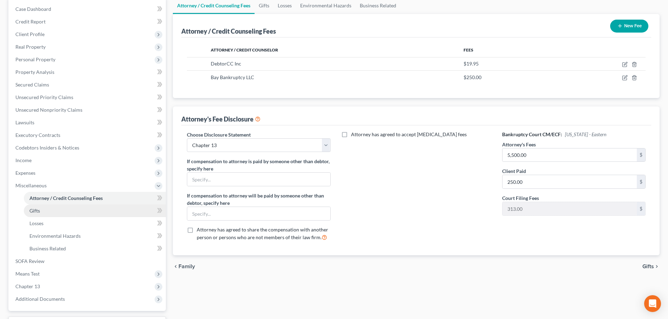
click at [42, 214] on link "Gifts" at bounding box center [95, 211] width 142 height 13
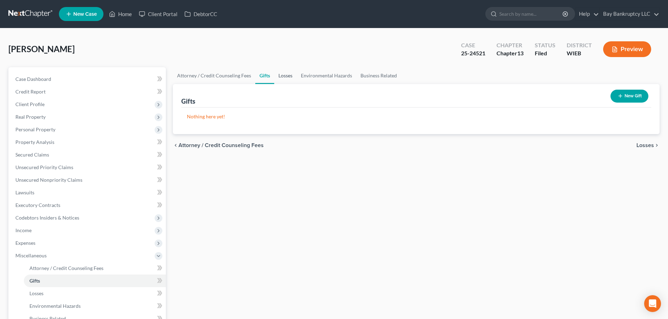
click at [285, 76] on link "Losses" at bounding box center [285, 75] width 22 height 17
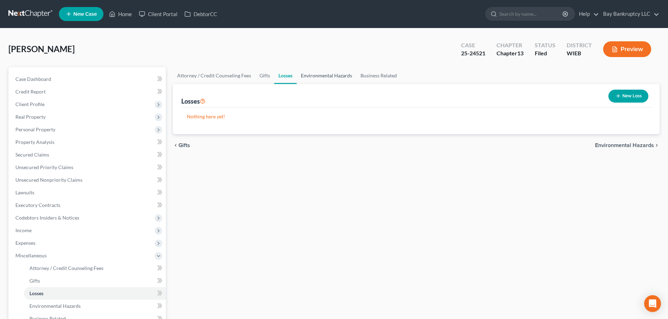
click at [315, 76] on link "Environmental Hazards" at bounding box center [327, 75] width 60 height 17
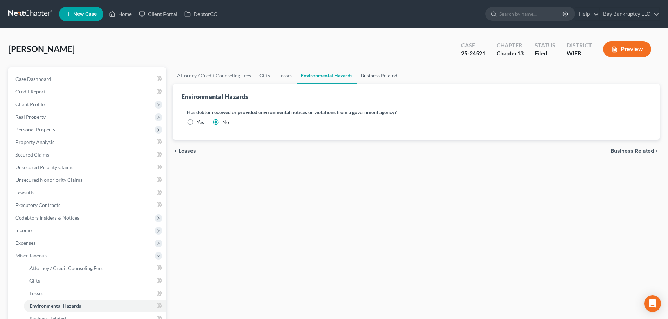
click at [376, 73] on link "Business Related" at bounding box center [379, 75] width 45 height 17
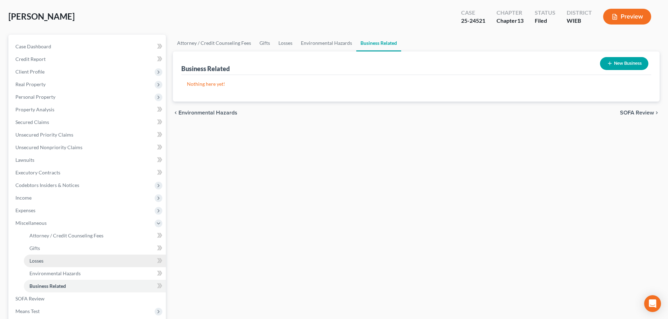
scroll to position [105, 0]
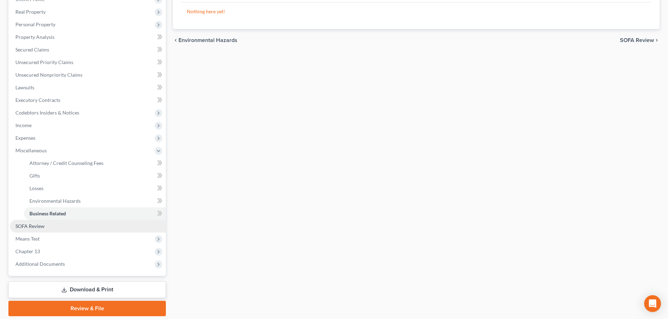
click at [35, 227] on span "SOFA Review" at bounding box center [29, 226] width 29 height 6
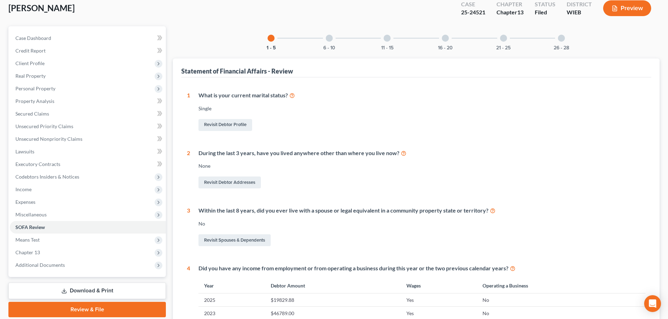
scroll to position [35, 0]
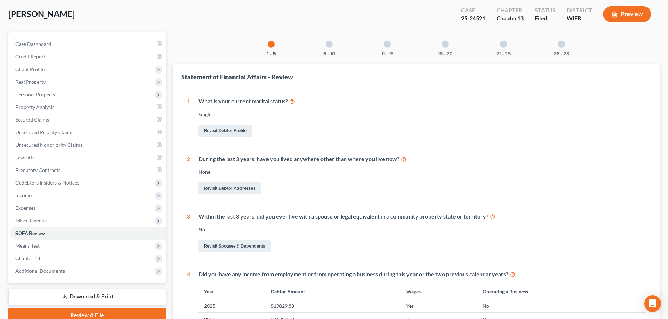
click at [328, 46] on div at bounding box center [329, 44] width 7 height 7
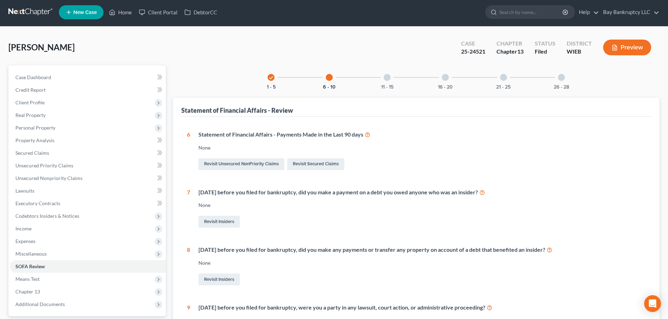
scroll to position [0, 0]
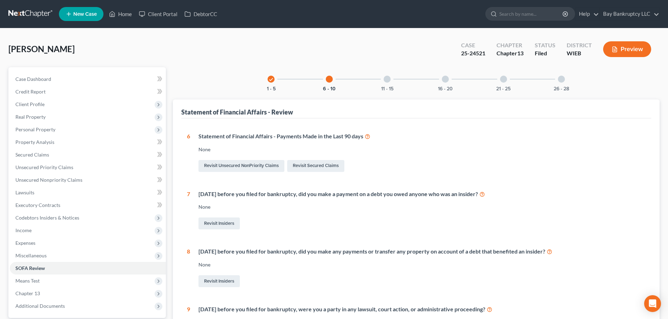
click at [386, 81] on div at bounding box center [387, 79] width 7 height 7
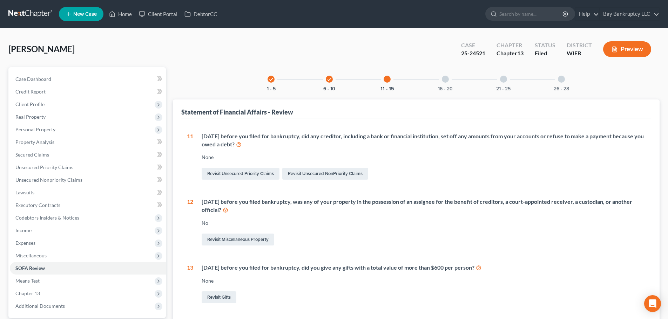
click at [445, 84] on div "16 - 20" at bounding box center [445, 79] width 24 height 24
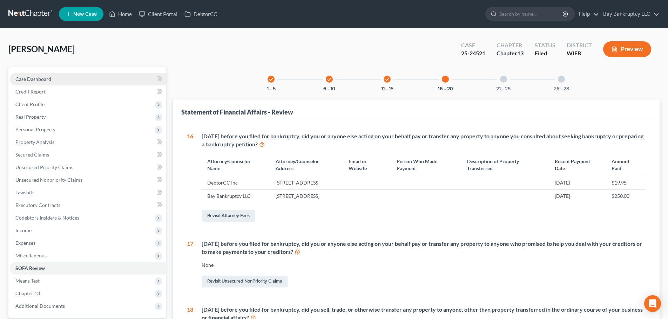
click at [56, 77] on link "Case Dashboard" at bounding box center [88, 79] width 156 height 13
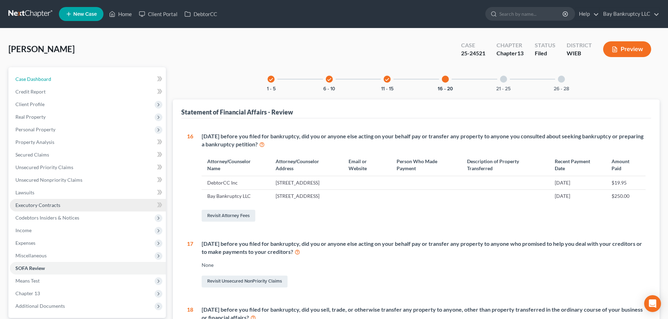
select select "1"
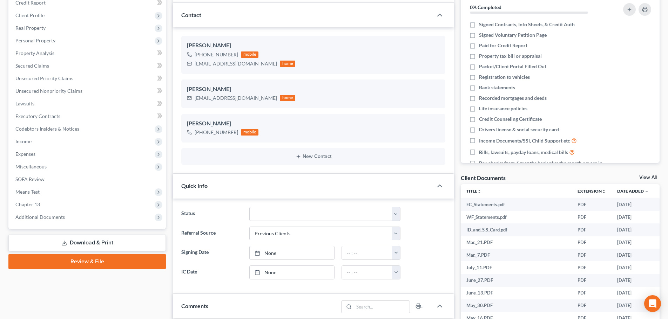
scroll to position [140, 0]
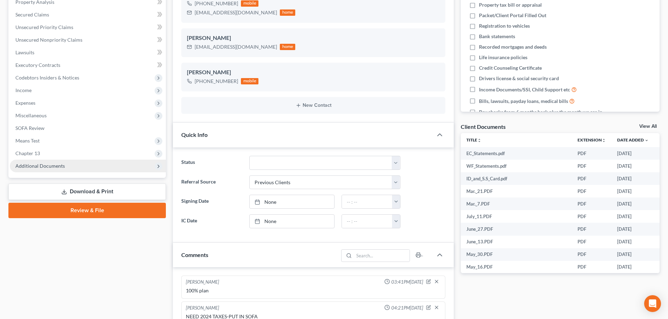
click at [43, 167] on span "Additional Documents" at bounding box center [39, 166] width 49 height 6
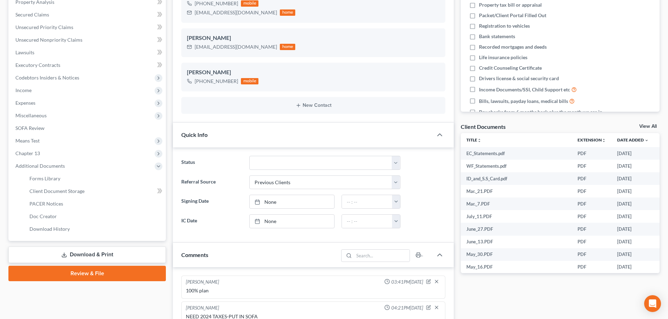
scroll to position [5628, 0]
click at [35, 207] on span "PACER Notices" at bounding box center [46, 204] width 34 height 6
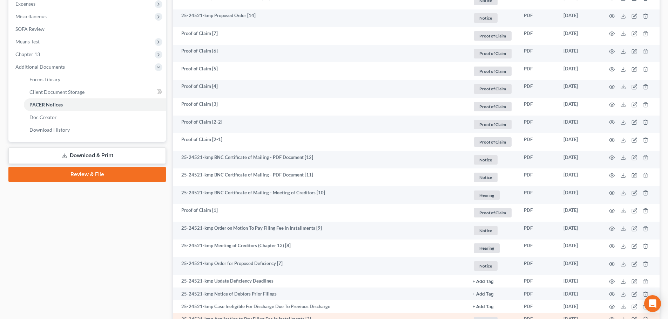
scroll to position [236, 0]
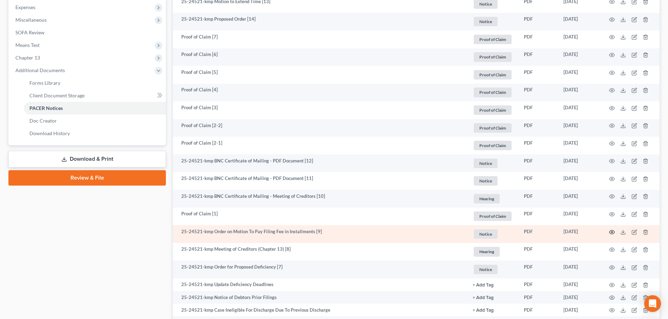
click at [611, 231] on icon "button" at bounding box center [611, 232] width 5 height 4
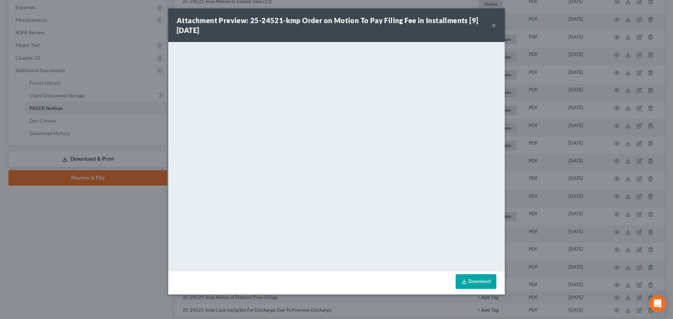
click at [493, 26] on button "×" at bounding box center [494, 25] width 5 height 8
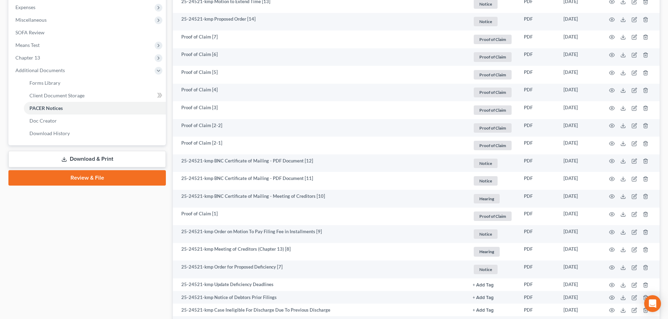
scroll to position [61, 0]
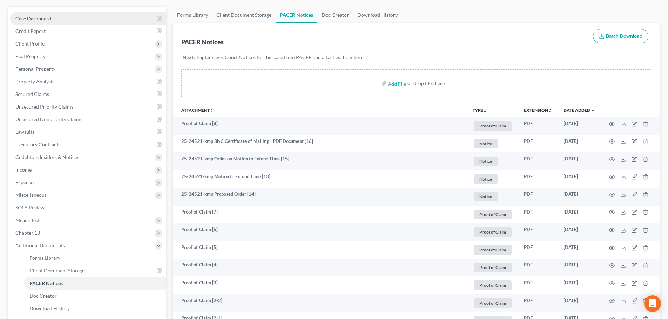
click at [45, 18] on span "Case Dashboard" at bounding box center [33, 18] width 36 height 6
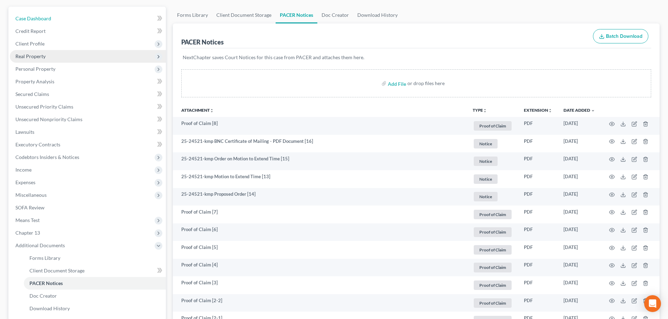
select select "1"
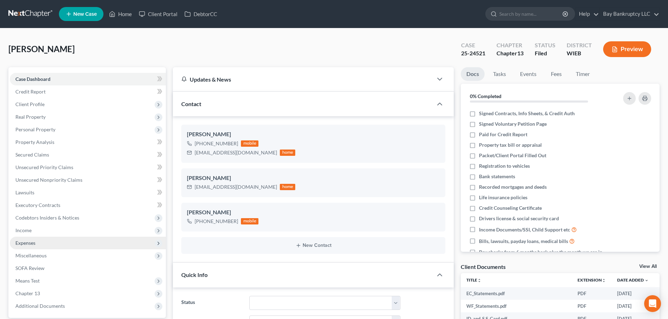
drag, startPoint x: 29, startPoint y: 228, endPoint x: 36, endPoint y: 242, distance: 15.7
click at [29, 228] on span "Income" at bounding box center [23, 231] width 16 height 6
click at [33, 242] on span "Expenses" at bounding box center [25, 243] width 20 height 6
click at [36, 242] on span "Expenses" at bounding box center [88, 243] width 156 height 13
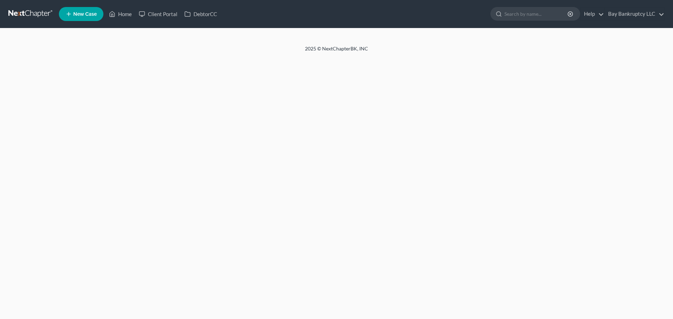
select select "1"
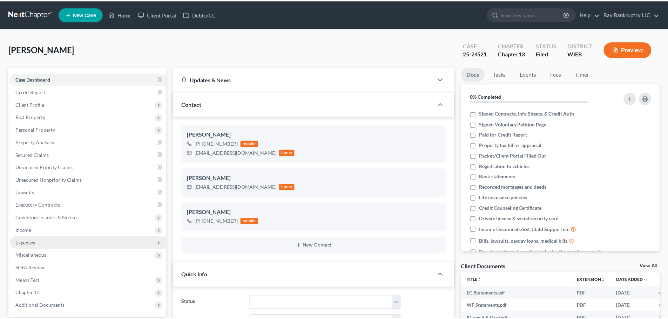
scroll to position [70, 0]
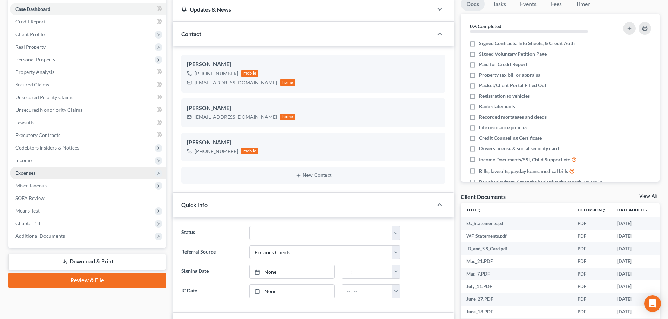
click at [32, 171] on span "Expenses" at bounding box center [25, 173] width 20 height 6
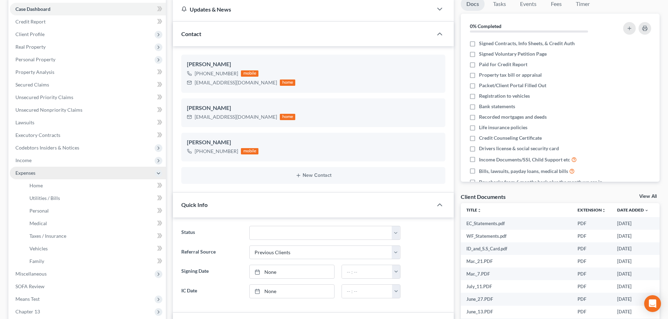
scroll to position [5628, 0]
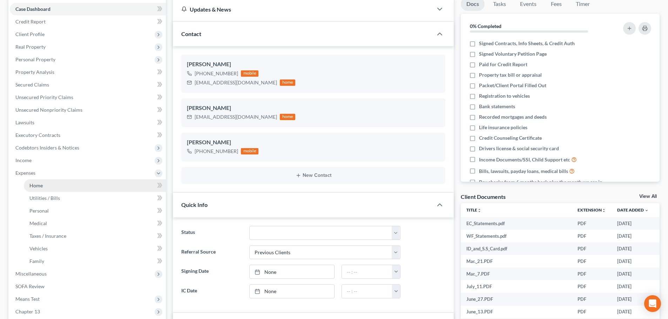
click at [40, 185] on span "Home" at bounding box center [35, 186] width 13 height 6
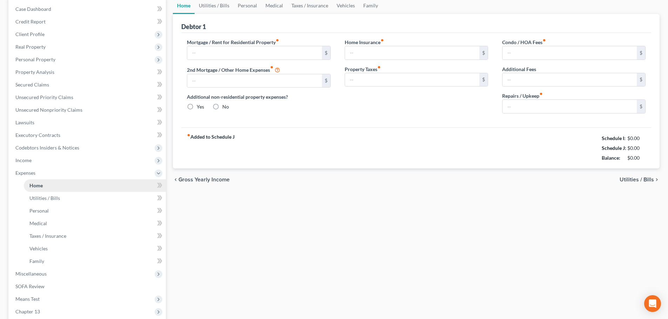
type input "800.00"
type input "0.00"
radio input "true"
type input "0.00"
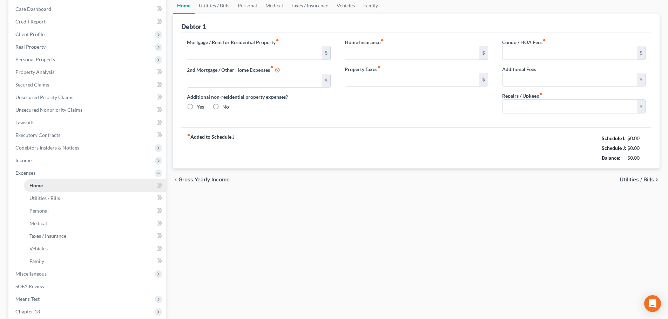
type input "0.00"
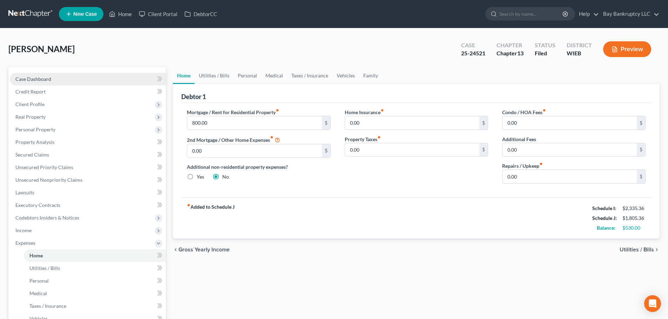
click at [40, 76] on span "Case Dashboard" at bounding box center [33, 79] width 36 height 6
select select "2"
select select "1"
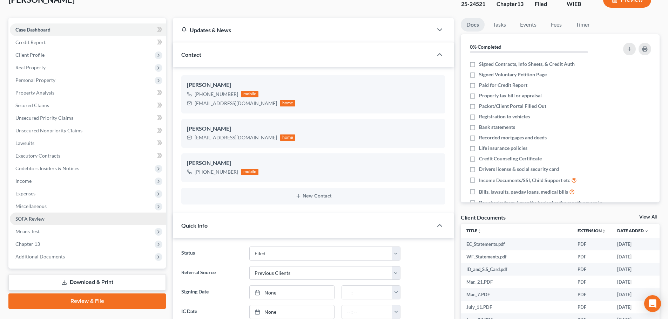
scroll to position [140, 0]
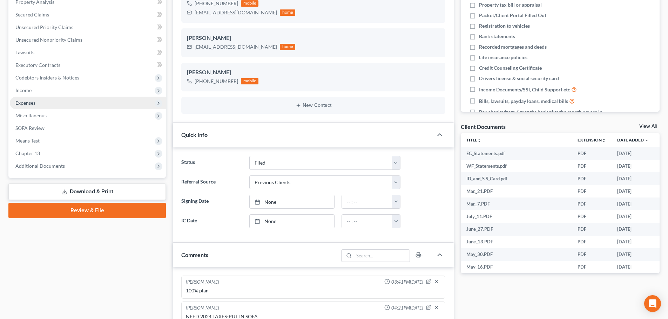
click at [29, 104] on span "Expenses" at bounding box center [25, 103] width 20 height 6
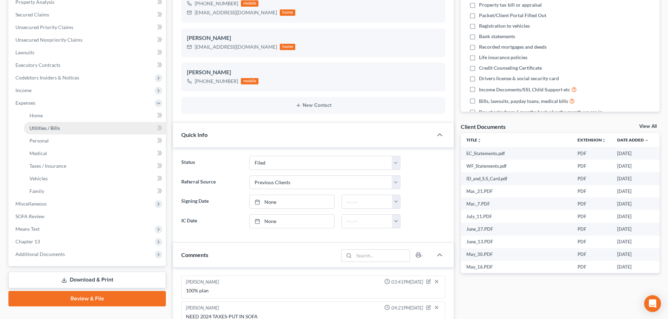
click at [41, 130] on span "Utilities / Bills" at bounding box center [44, 128] width 31 height 6
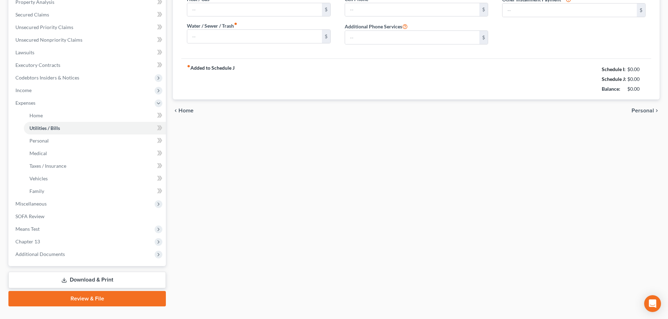
scroll to position [112, 0]
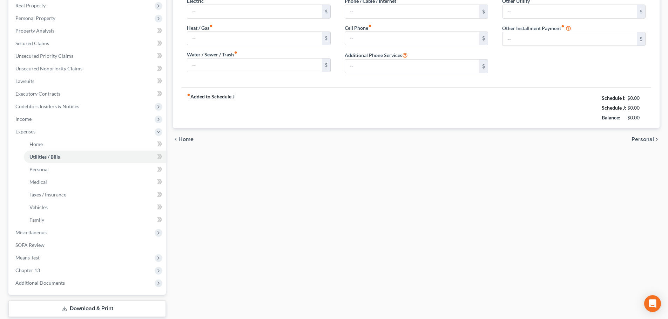
type input "165.00"
type input "0.00"
type input "66.00"
type input "30.00"
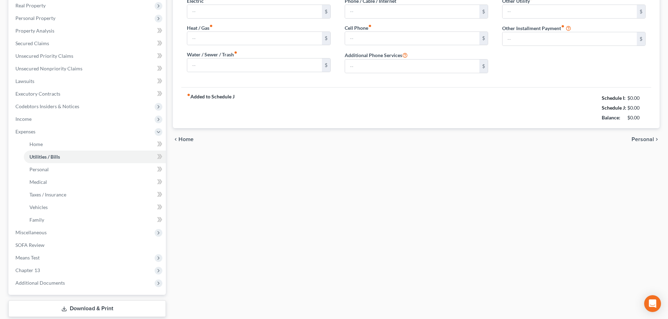
type input "0.00"
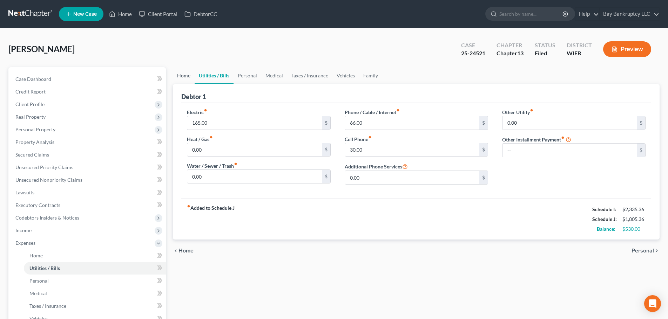
click at [188, 76] on link "Home" at bounding box center [184, 75] width 22 height 17
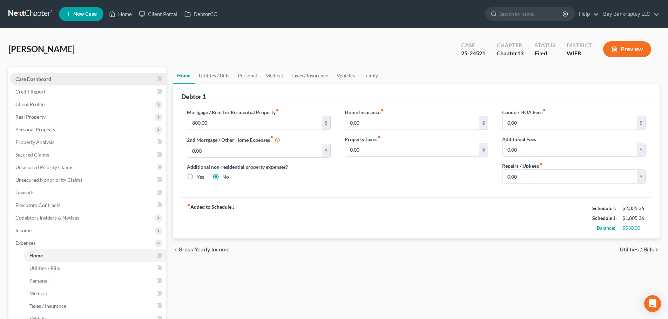
click at [37, 78] on span "Case Dashboard" at bounding box center [33, 79] width 36 height 6
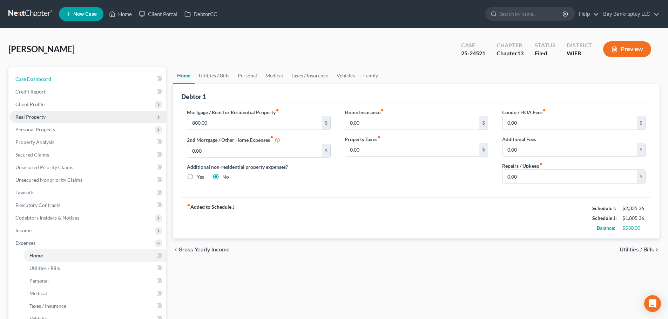
select select "1"
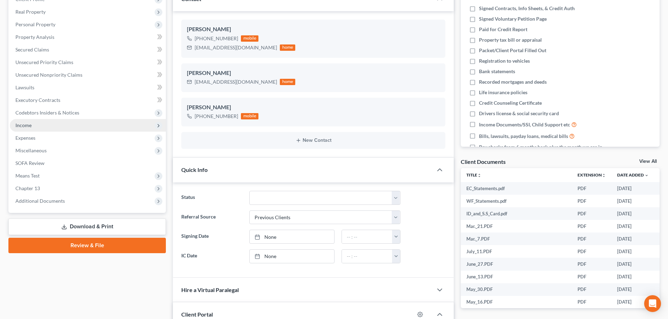
scroll to position [5628, 0]
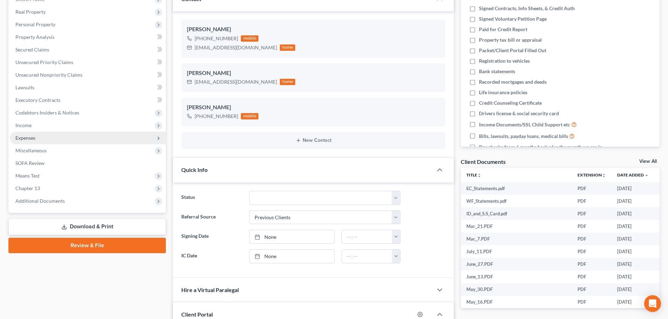
click at [22, 133] on span "Expenses" at bounding box center [88, 138] width 156 height 13
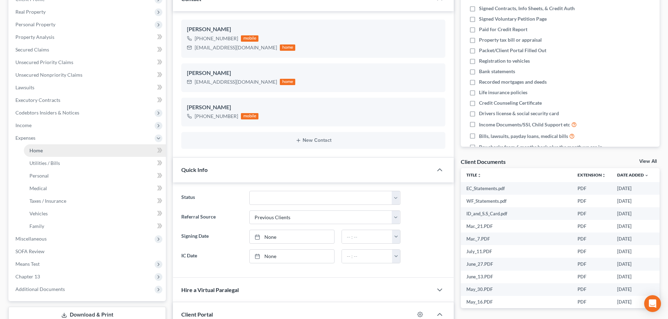
click at [34, 148] on span "Home" at bounding box center [35, 151] width 13 height 6
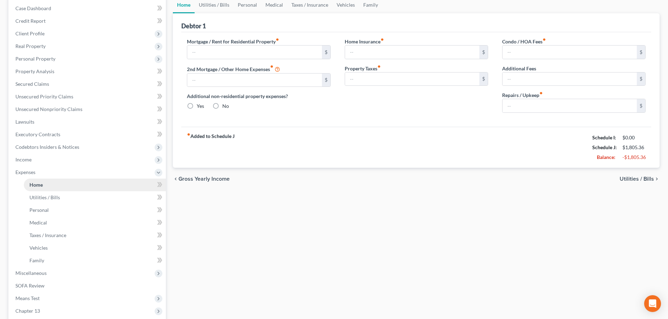
type input "800.00"
type input "0.00"
radio input "true"
type input "0.00"
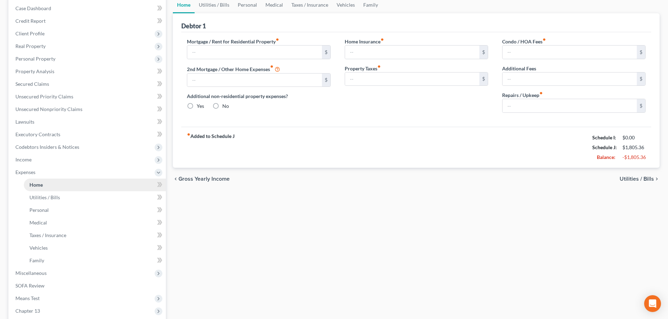
type input "0.00"
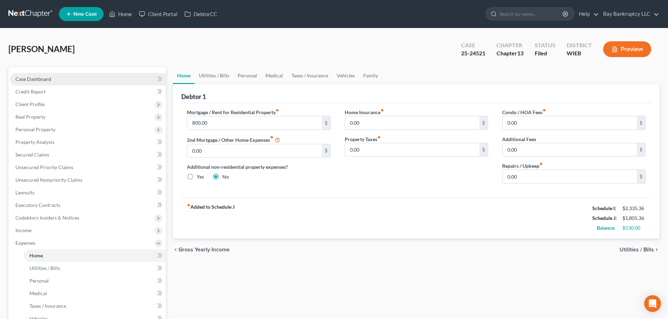
click at [35, 79] on span "Case Dashboard" at bounding box center [33, 79] width 36 height 6
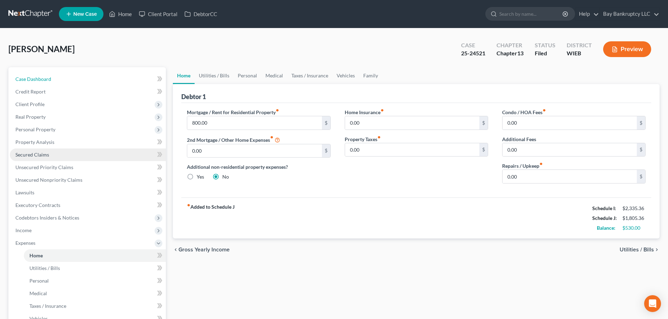
select select "1"
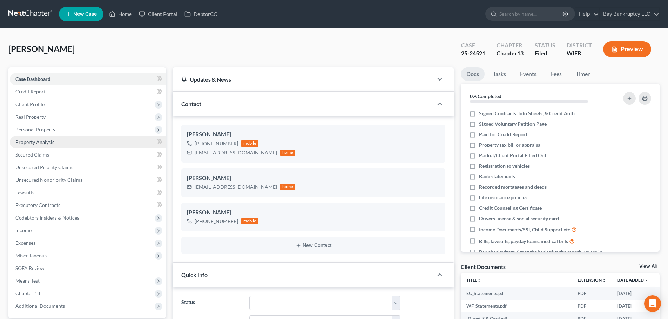
click at [35, 145] on link "Property Analysis" at bounding box center [88, 142] width 156 height 13
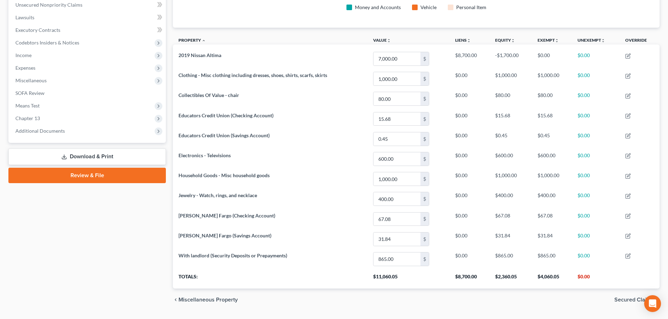
click at [98, 153] on link "Download & Print" at bounding box center [86, 157] width 157 height 16
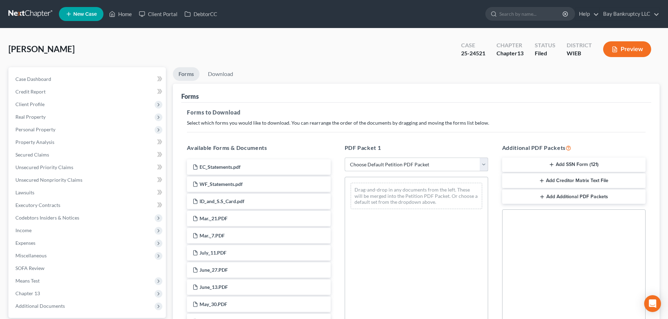
click at [454, 167] on select "Choose Default Petition PDF Packet Complete Bankruptcy Petition (all forms and …" at bounding box center [416, 165] width 143 height 14
select select "0"
click at [345, 158] on select "Choose Default Petition PDF Packet Complete Bankruptcy Petition (all forms and …" at bounding box center [416, 165] width 143 height 14
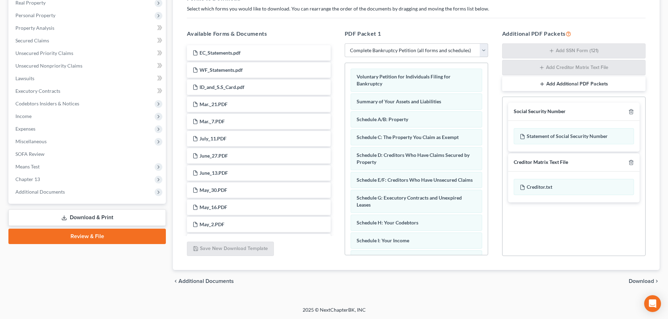
click at [638, 279] on div "chevron_left Additional Documents Download chevron_right" at bounding box center [416, 281] width 487 height 22
click at [638, 279] on span "Download" at bounding box center [641, 282] width 25 height 6
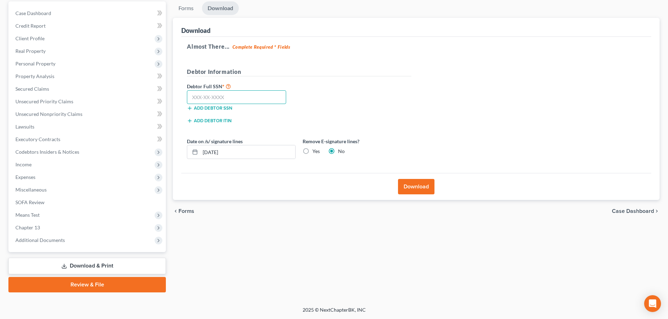
click at [215, 97] on input "text" at bounding box center [236, 97] width 99 height 14
type input "388-80-0853"
click at [412, 183] on button "Download" at bounding box center [416, 186] width 36 height 15
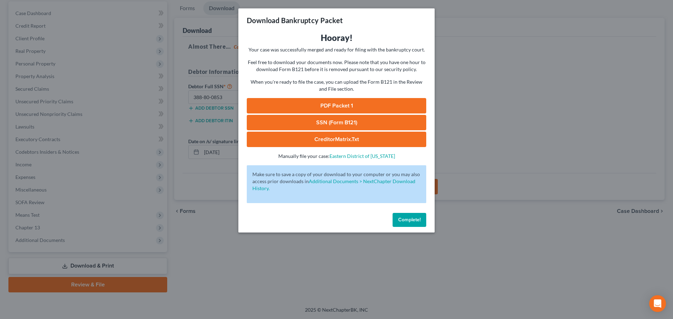
click at [331, 105] on link "PDF Packet 1" at bounding box center [337, 105] width 180 height 15
click at [338, 105] on link "PDF Packet 1" at bounding box center [337, 105] width 180 height 15
click at [318, 107] on link "PDF Packet 1" at bounding box center [337, 105] width 180 height 15
click at [405, 222] on span "Complete!" at bounding box center [409, 220] width 22 height 6
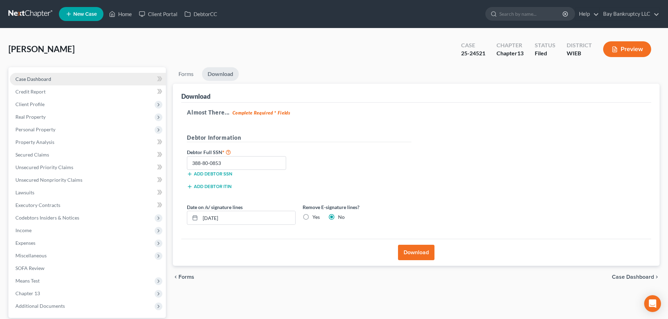
click at [50, 76] on span "Case Dashboard" at bounding box center [33, 79] width 36 height 6
select select "2"
select select "1"
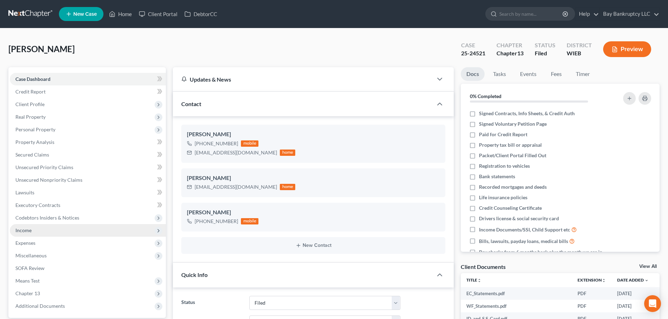
click at [40, 233] on span "Income" at bounding box center [88, 230] width 156 height 13
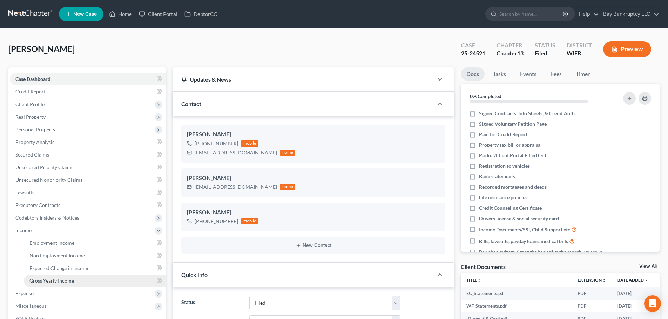
click at [47, 282] on span "Gross Yearly Income" at bounding box center [51, 281] width 45 height 6
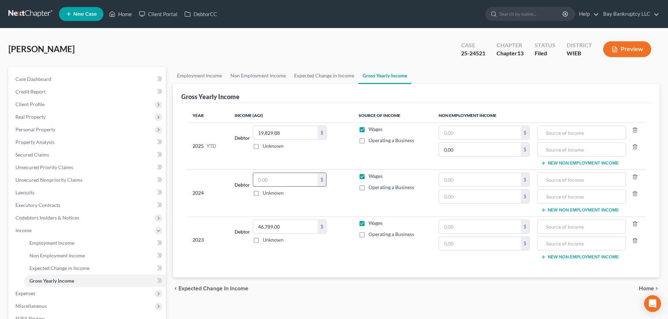
click at [275, 182] on input "text" at bounding box center [285, 179] width 65 height 13
type input "25,027"
click at [59, 184] on link "Unsecured Nonpriority Claims" at bounding box center [88, 180] width 156 height 13
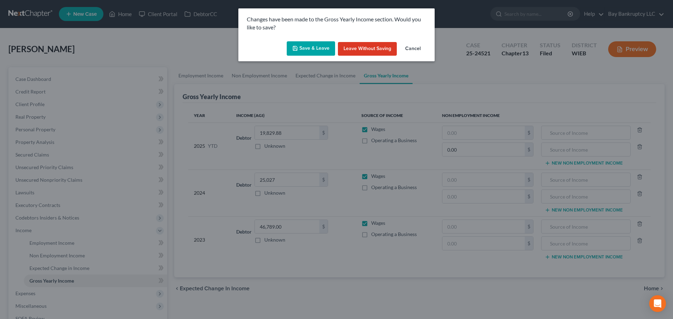
click at [305, 46] on button "Save & Leave" at bounding box center [311, 48] width 48 height 15
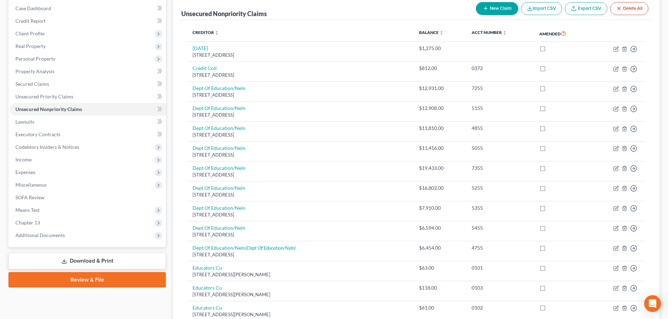
scroll to position [171, 0]
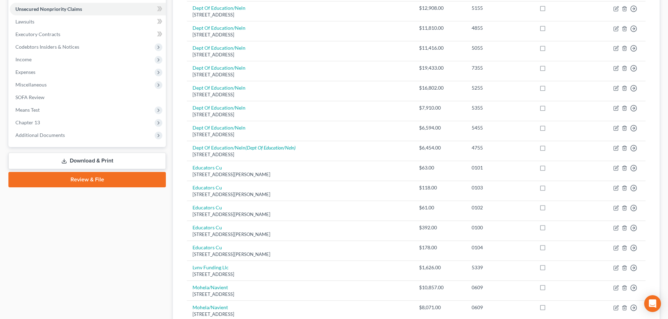
click at [101, 164] on link "Download & Print" at bounding box center [86, 161] width 157 height 16
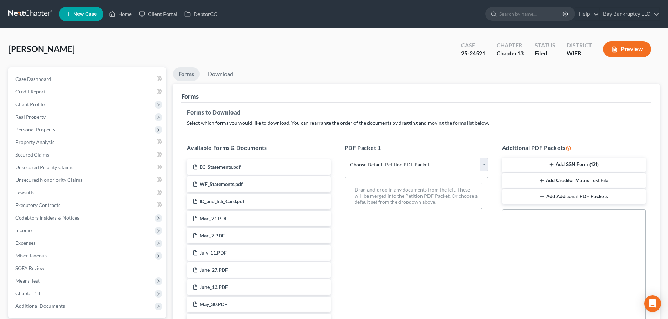
click at [376, 163] on select "Choose Default Petition PDF Packet Complete Bankruptcy Petition (all forms and …" at bounding box center [416, 165] width 143 height 14
select select "3"
click at [345, 158] on select "Choose Default Petition PDF Packet Complete Bankruptcy Petition (all forms and …" at bounding box center [416, 165] width 143 height 14
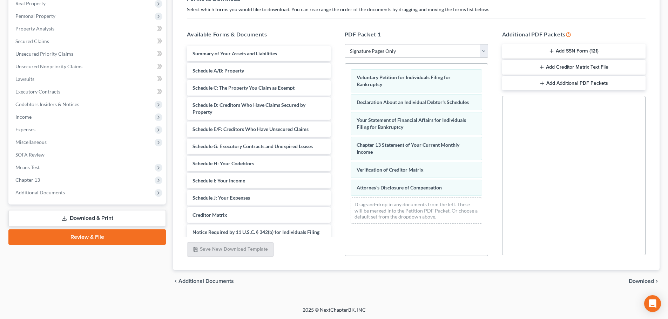
click at [638, 279] on span "Download" at bounding box center [641, 282] width 25 height 6
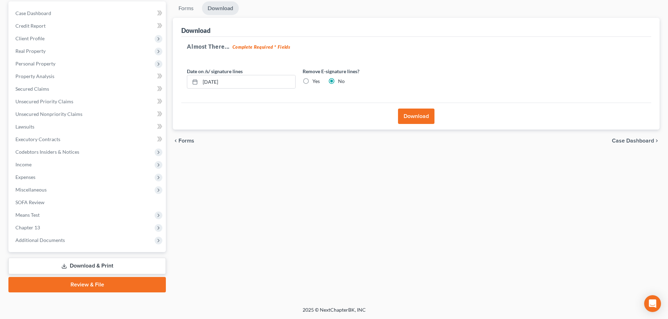
scroll to position [66, 0]
click at [428, 113] on button "Download" at bounding box center [416, 116] width 36 height 15
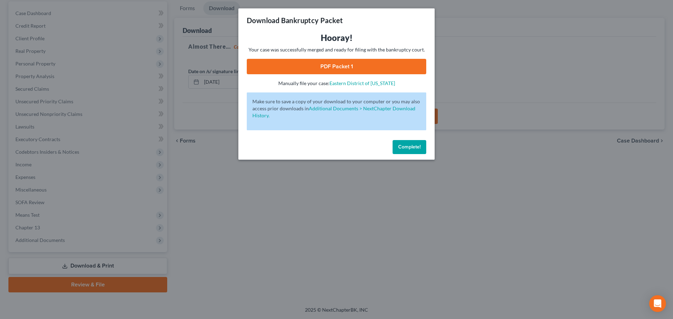
click at [304, 68] on link "PDF Packet 1" at bounding box center [337, 66] width 180 height 15
click at [402, 142] on button "Complete!" at bounding box center [410, 147] width 34 height 14
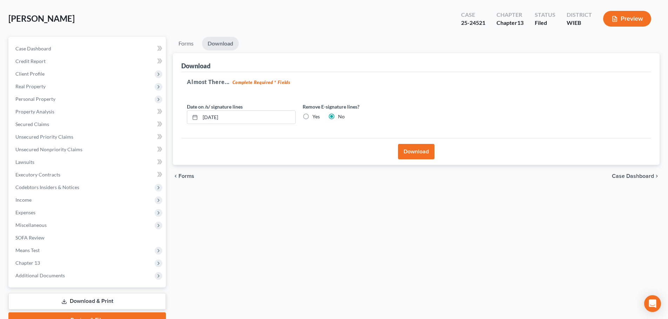
scroll to position [0, 0]
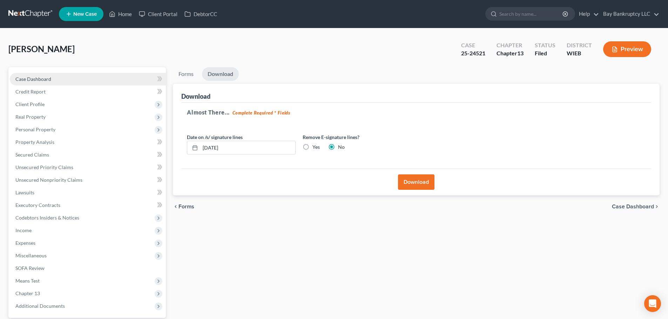
click at [38, 75] on link "Case Dashboard" at bounding box center [88, 79] width 156 height 13
select select "1"
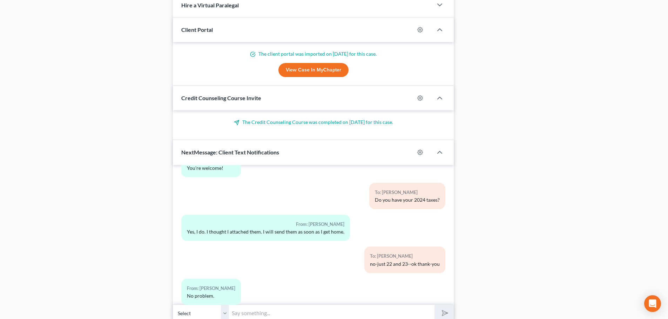
scroll to position [591, 0]
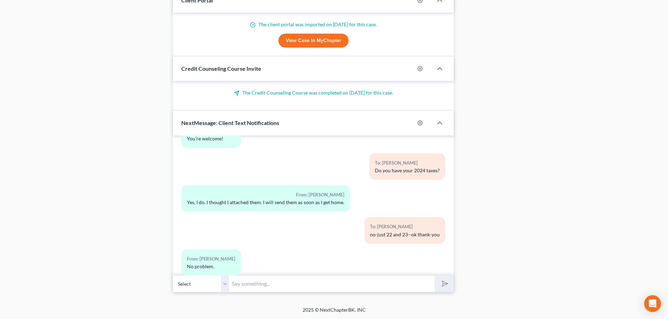
click at [274, 287] on input "text" at bounding box center [331, 284] width 205 height 17
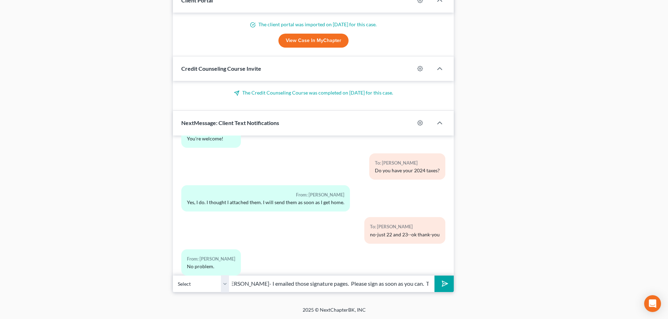
scroll to position [0, 14]
type input "Hi [PERSON_NAME]- I emailed those signature pages. Please sign as soon as you c…"
click at [436, 285] on button "submit" at bounding box center [443, 284] width 19 height 16
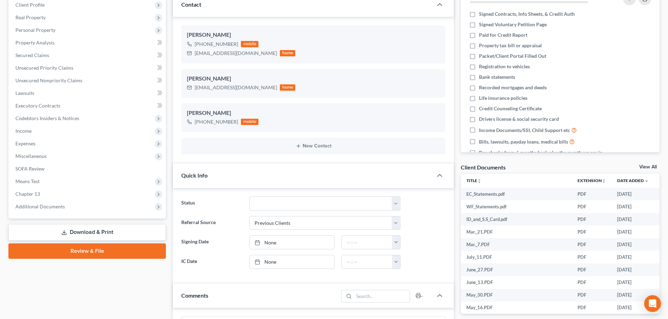
scroll to position [0, 0]
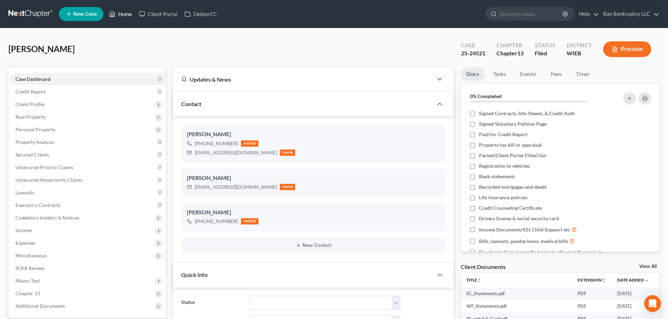
click at [122, 13] on link "Home" at bounding box center [121, 14] width 30 height 13
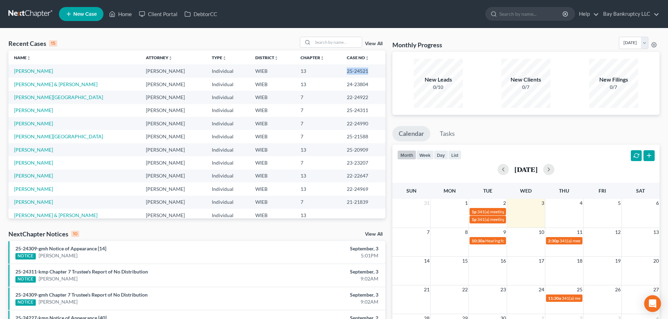
drag, startPoint x: 331, startPoint y: 73, endPoint x: 354, endPoint y: 75, distance: 23.2
click at [354, 75] on td "25-24521" at bounding box center [363, 71] width 44 height 13
copy td "25-24521"
click at [40, 110] on link "[PERSON_NAME]" at bounding box center [33, 110] width 39 height 6
select select "1"
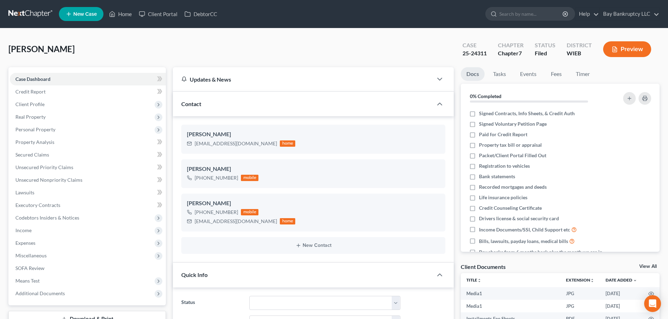
click at [49, 288] on span "Additional Documents" at bounding box center [88, 294] width 156 height 13
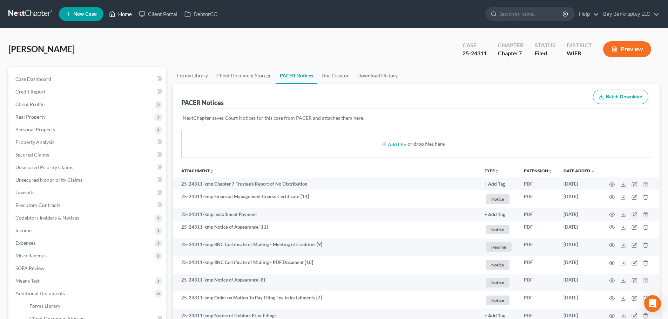
click at [129, 13] on link "Home" at bounding box center [121, 14] width 30 height 13
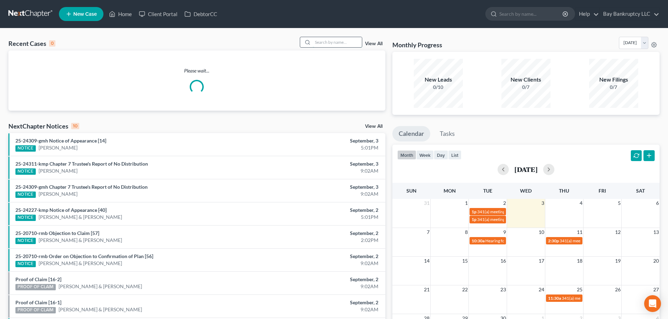
click at [330, 43] on input "search" at bounding box center [337, 42] width 49 height 10
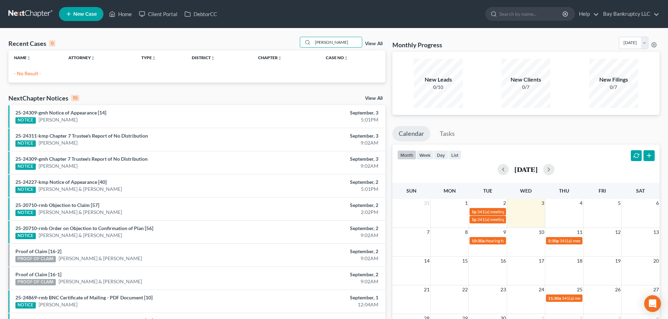
drag, startPoint x: 339, startPoint y: 43, endPoint x: 304, endPoint y: 48, distance: 35.4
click at [304, 48] on div "Recent Cases 0 [PERSON_NAME] View All" at bounding box center [196, 44] width 377 height 14
type input "[PERSON_NAME]"
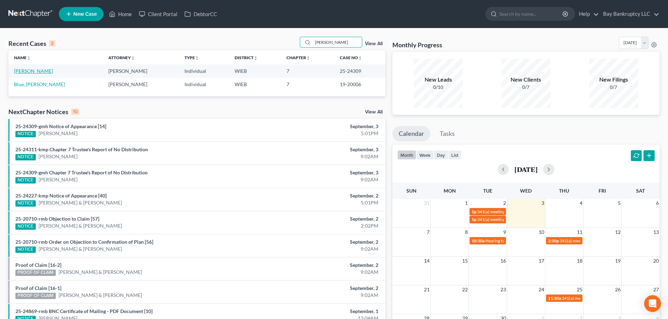
click at [31, 70] on link "[PERSON_NAME]" at bounding box center [33, 71] width 39 height 6
select select "2"
select select "4"
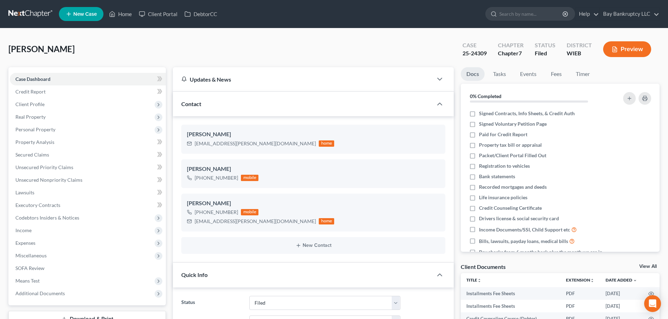
click at [48, 291] on span "Additional Documents" at bounding box center [39, 294] width 49 height 6
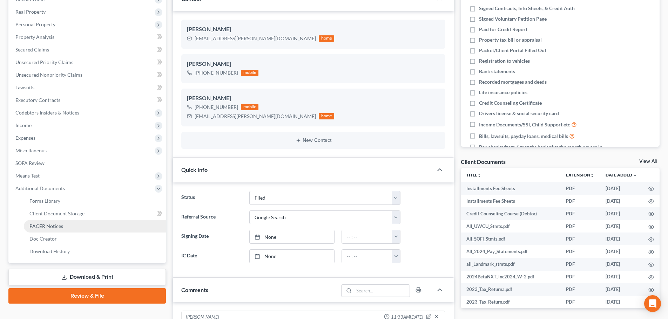
click at [54, 226] on span "PACER Notices" at bounding box center [46, 226] width 34 height 6
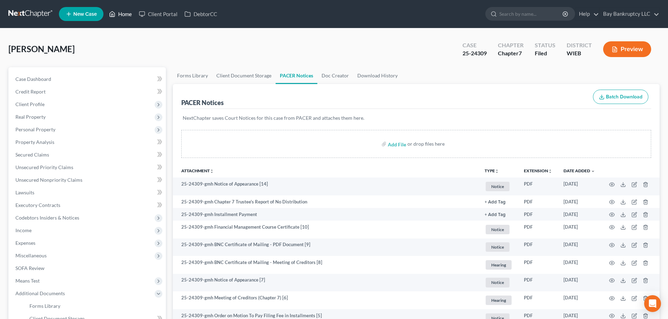
click at [123, 14] on link "Home" at bounding box center [121, 14] width 30 height 13
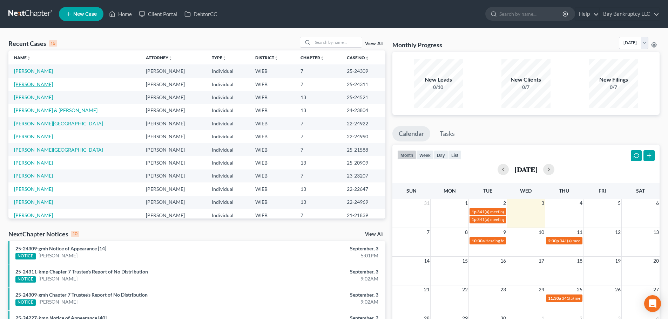
click at [37, 82] on link "[PERSON_NAME]" at bounding box center [33, 84] width 39 height 6
select select "2"
select select "1"
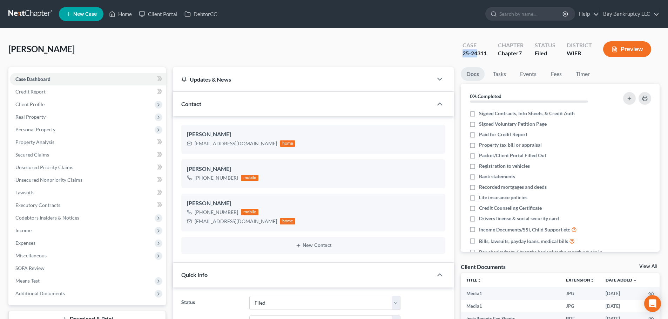
drag, startPoint x: 462, startPoint y: 58, endPoint x: 491, endPoint y: 0, distance: 64.1
click at [488, 60] on div "Case 25-24311" at bounding box center [474, 50] width 35 height 21
drag, startPoint x: 130, startPoint y: 12, endPoint x: 365, endPoint y: 58, distance: 239.4
click at [130, 12] on link "Home" at bounding box center [121, 14] width 30 height 13
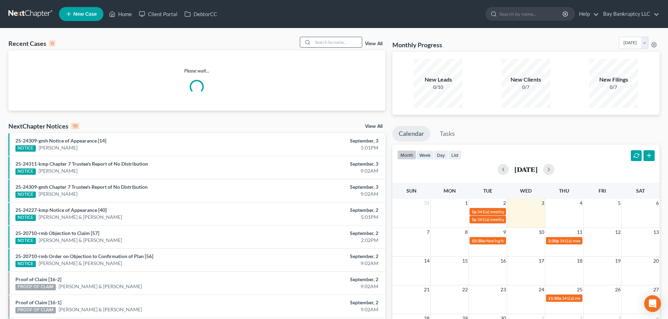
click at [334, 45] on input "search" at bounding box center [337, 42] width 49 height 10
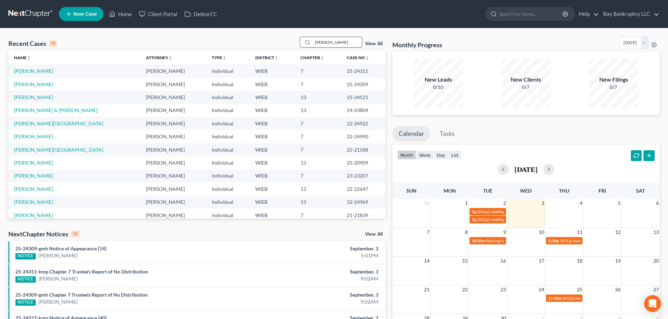
type input "[PERSON_NAME]"
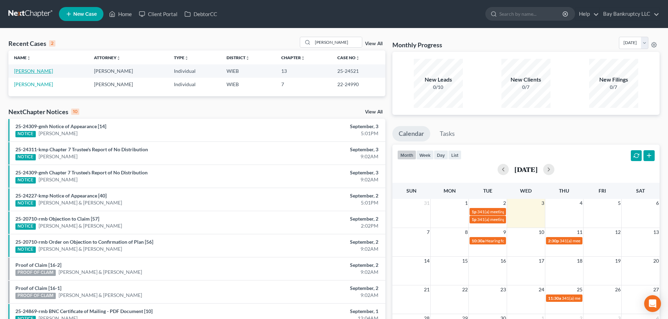
click at [22, 71] on link "[PERSON_NAME]" at bounding box center [33, 71] width 39 height 6
select select "2"
select select "1"
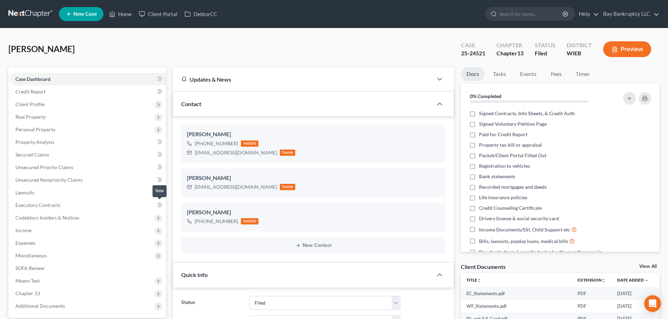
scroll to position [26, 0]
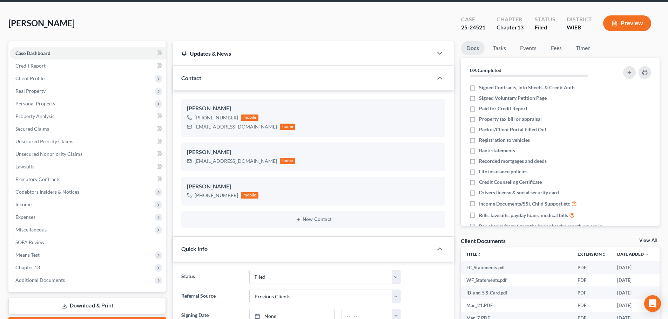
click at [103, 298] on link "Download & Print" at bounding box center [86, 306] width 157 height 16
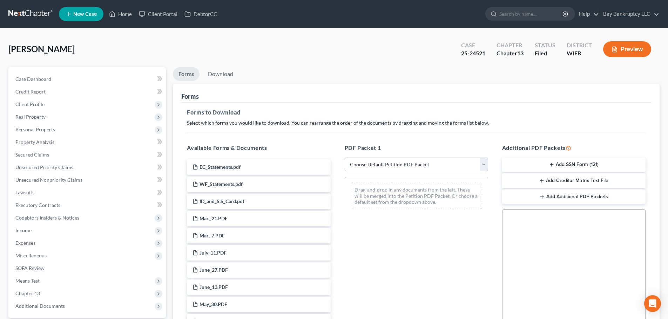
click at [417, 165] on select "Choose Default Petition PDF Packet Complete Bankruptcy Petition (all forms and …" at bounding box center [416, 165] width 143 height 14
select select "0"
click at [345, 158] on select "Choose Default Petition PDF Packet Complete Bankruptcy Petition (all forms and …" at bounding box center [416, 165] width 143 height 14
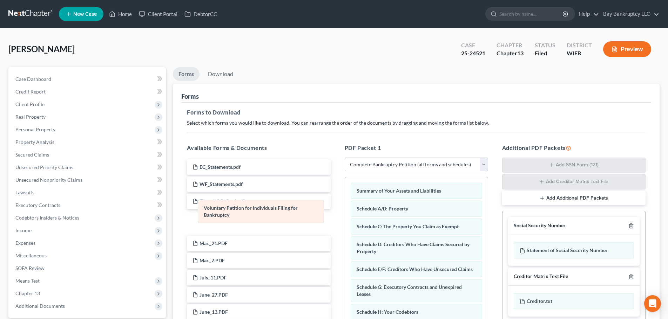
drag, startPoint x: 422, startPoint y: 193, endPoint x: 259, endPoint y: 210, distance: 164.0
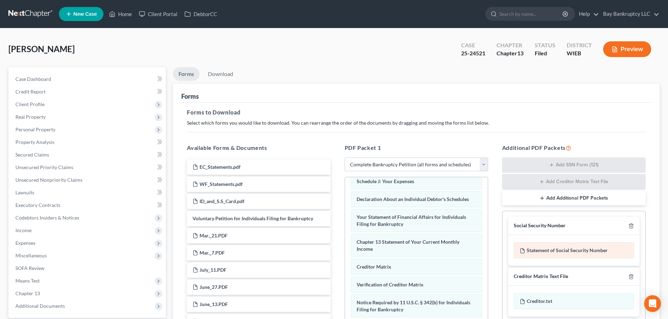
scroll to position [174, 0]
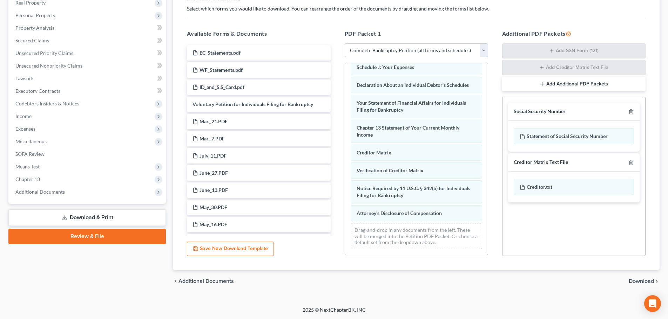
click at [643, 279] on span "Download" at bounding box center [641, 282] width 25 height 6
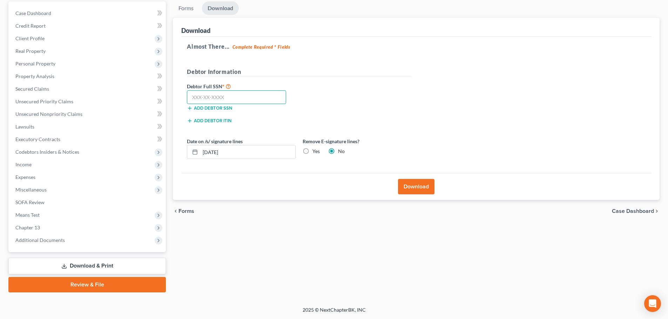
click at [200, 99] on input "text" at bounding box center [236, 97] width 99 height 14
type input "388-80-0853"
click at [406, 187] on button "Download" at bounding box center [416, 186] width 36 height 15
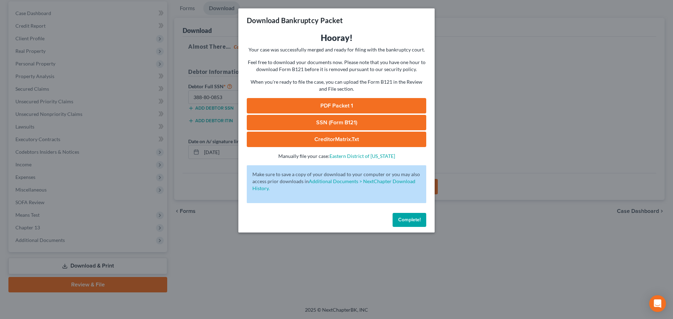
click at [330, 109] on link "PDF Packet 1" at bounding box center [337, 105] width 180 height 15
click at [399, 220] on span "Complete!" at bounding box center [409, 220] width 22 height 6
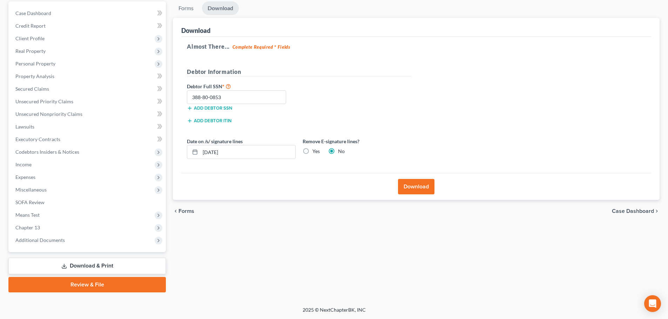
scroll to position [0, 0]
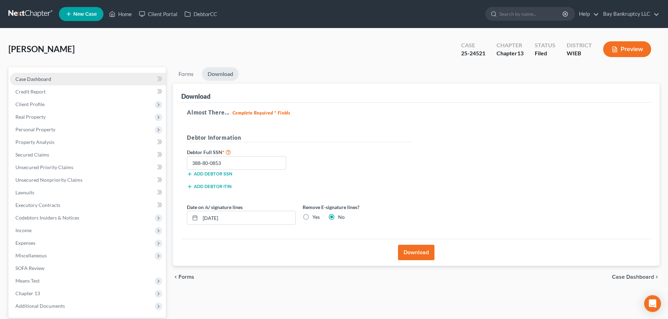
click at [44, 78] on span "Case Dashboard" at bounding box center [33, 79] width 36 height 6
select select "1"
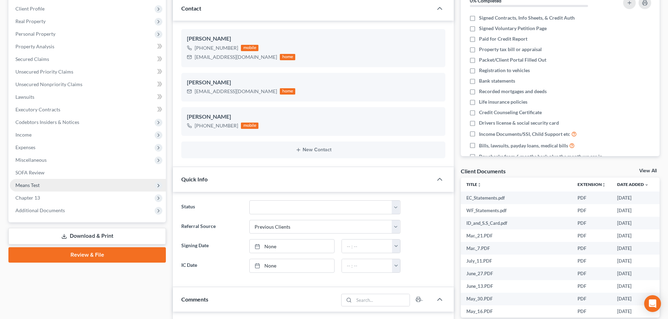
scroll to position [105, 0]
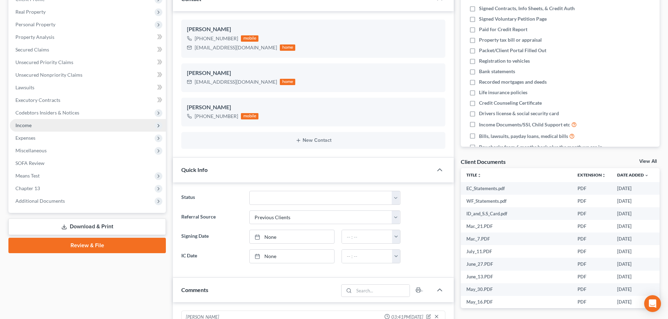
click at [22, 127] on span "Income" at bounding box center [23, 125] width 16 height 6
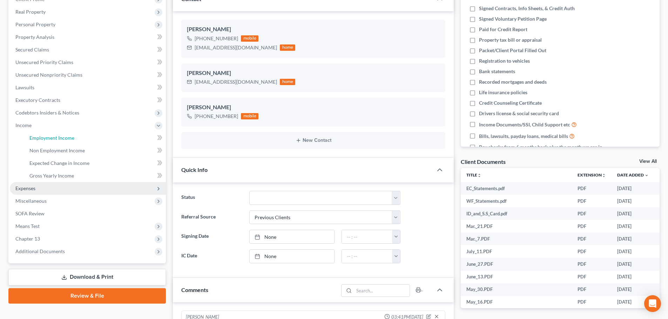
click at [31, 135] on span "Employment Income" at bounding box center [51, 138] width 45 height 6
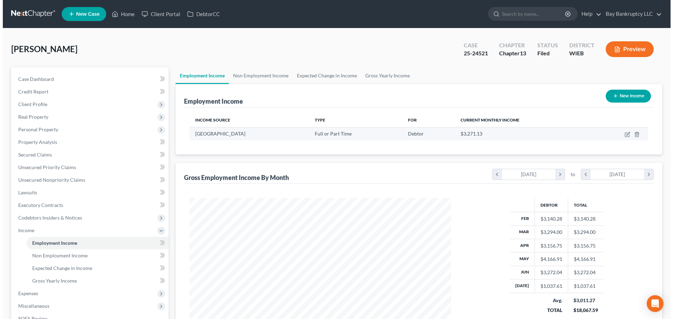
scroll to position [131, 276]
click at [626, 133] on icon "button" at bounding box center [625, 133] width 3 height 3
select select "0"
select select "52"
select select "2"
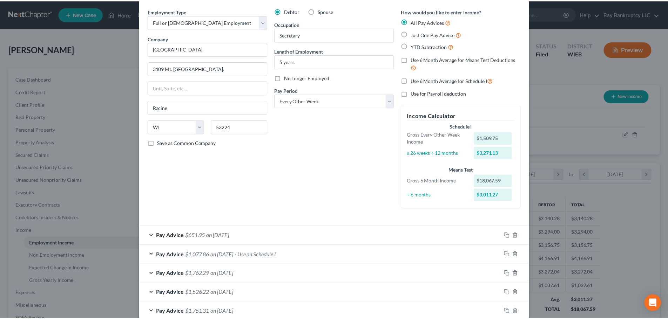
scroll to position [0, 0]
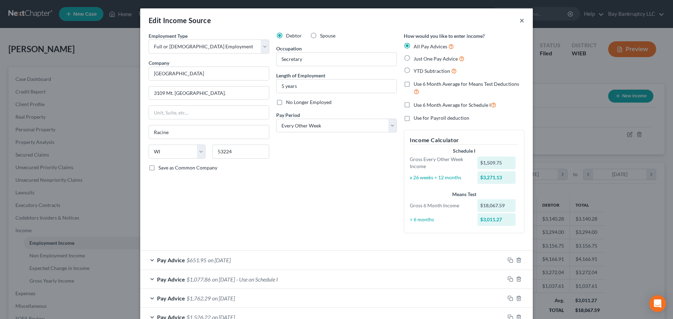
click at [520, 21] on button "×" at bounding box center [522, 20] width 5 height 8
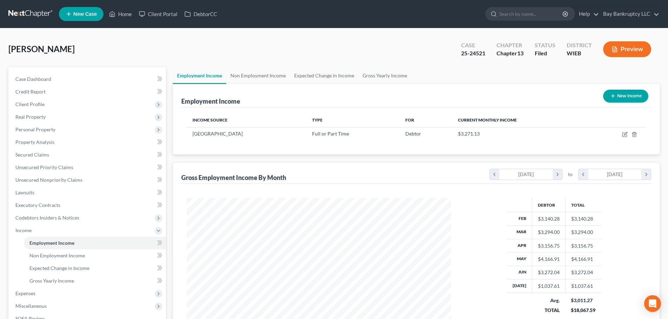
scroll to position [350551, 350406]
drag, startPoint x: 460, startPoint y: 55, endPoint x: 486, endPoint y: 58, distance: 25.4
click at [486, 58] on div "Case 25-24521" at bounding box center [473, 50] width 35 height 21
copy div "25-24521"
click at [412, 65] on div "[PERSON_NAME] Upgraded Case 25-24521 Chapter Chapter 13 Status Filed District W…" at bounding box center [333, 52] width 651 height 31
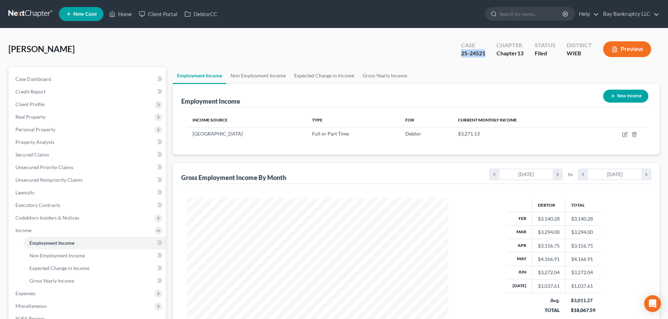
drag, startPoint x: 461, startPoint y: 57, endPoint x: 484, endPoint y: 57, distance: 22.8
click at [484, 57] on div "25-24521" at bounding box center [473, 53] width 24 height 8
copy div "25-24521"
click at [46, 76] on span "Case Dashboard" at bounding box center [33, 79] width 36 height 6
select select "1"
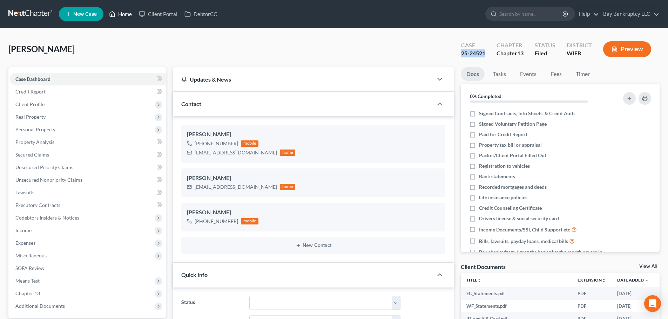
drag, startPoint x: 126, startPoint y: 14, endPoint x: 365, endPoint y: 40, distance: 240.6
click at [126, 14] on link "Home" at bounding box center [121, 14] width 30 height 13
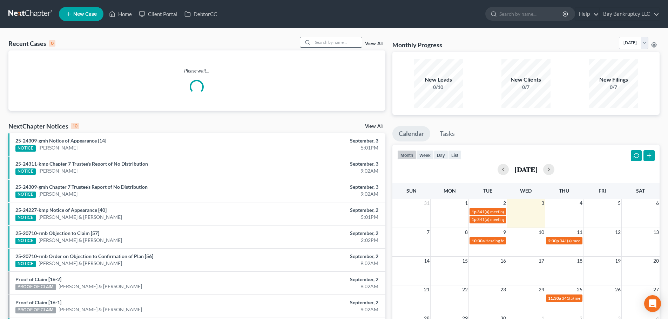
click at [342, 43] on input "search" at bounding box center [337, 42] width 49 height 10
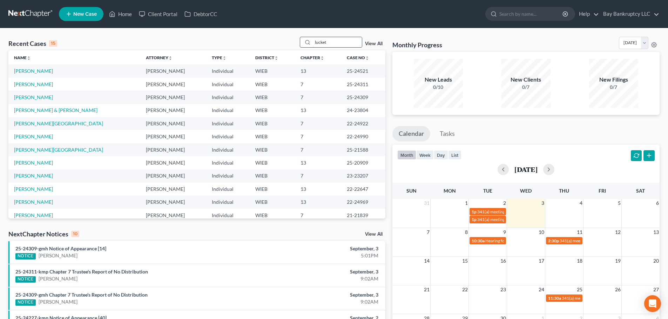
type input "lucket"
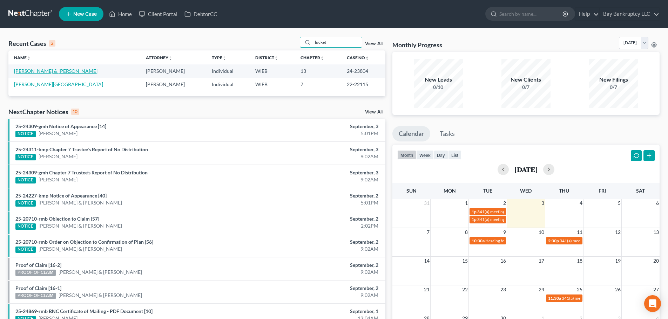
click at [60, 70] on link "[PERSON_NAME] & [PERSON_NAME]" at bounding box center [55, 71] width 83 height 6
select select "2"
select select "1"
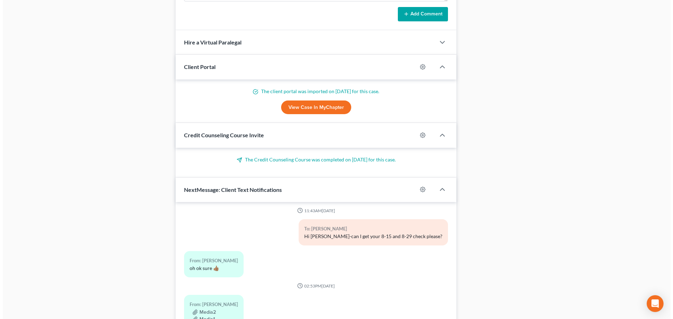
scroll to position [526, 0]
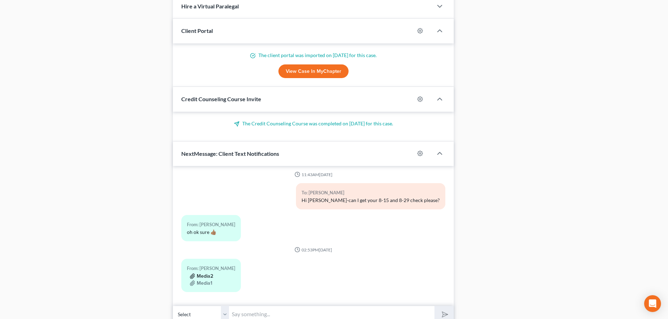
click at [207, 275] on button "Media2" at bounding box center [201, 277] width 23 height 6
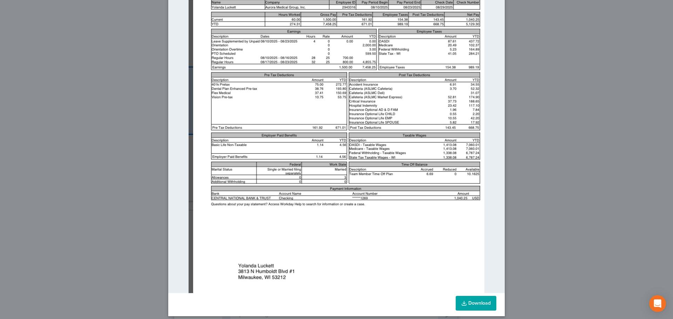
scroll to position [140, 0]
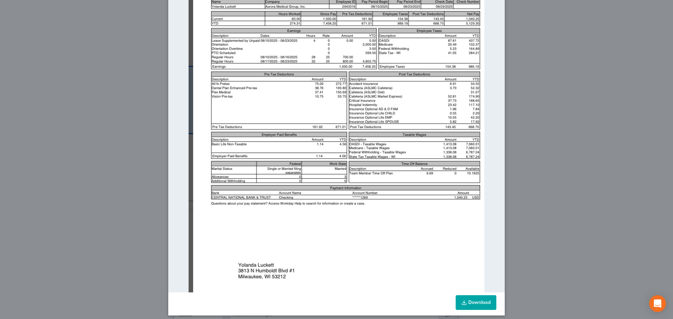
click at [464, 299] on link "Download" at bounding box center [476, 303] width 41 height 15
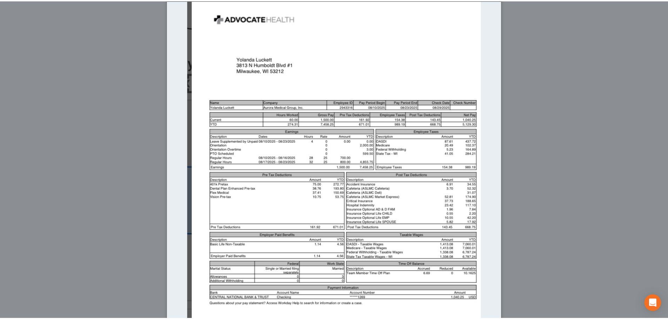
scroll to position [0, 0]
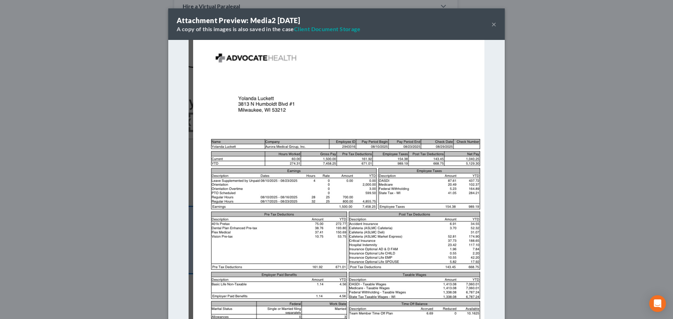
click at [492, 24] on button "×" at bounding box center [494, 24] width 5 height 8
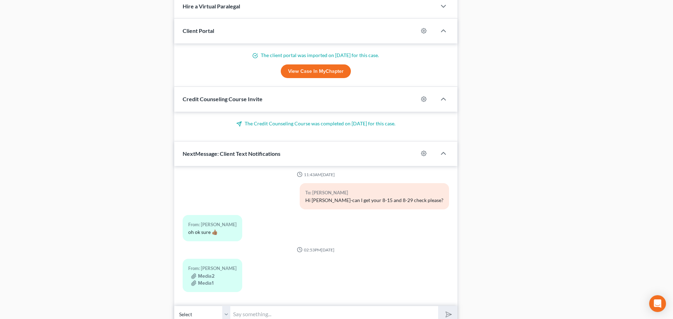
scroll to position [25429, 0]
click at [204, 282] on button "Media1" at bounding box center [201, 284] width 22 height 6
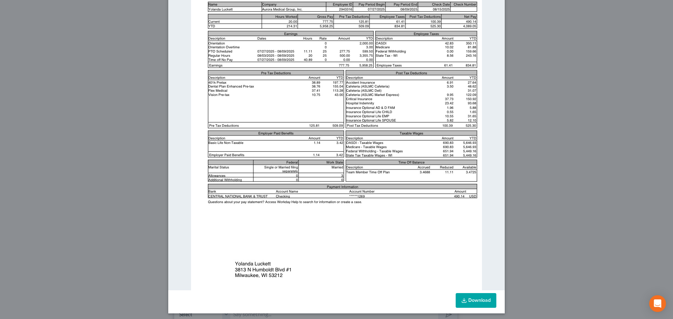
scroll to position [140, 0]
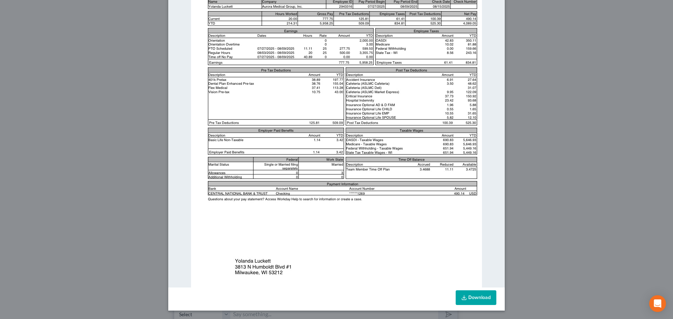
click at [472, 299] on link "Download" at bounding box center [476, 298] width 41 height 15
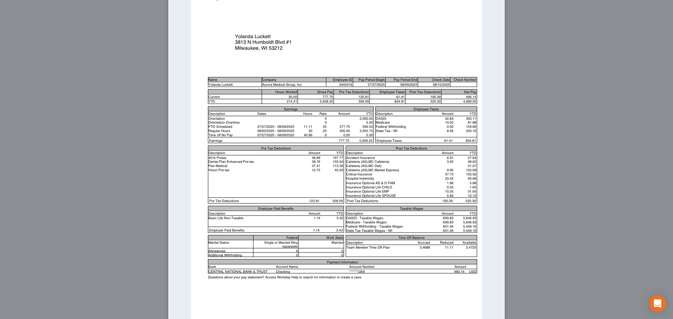
scroll to position [0, 0]
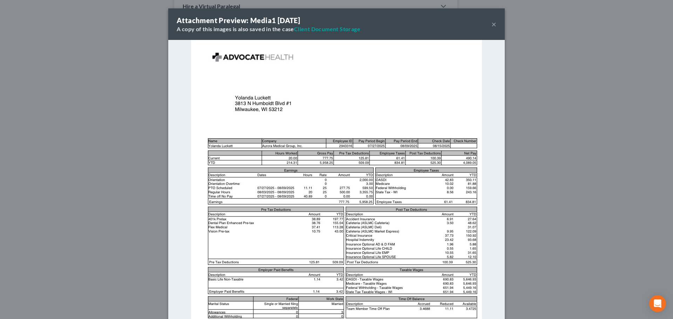
click at [492, 21] on button "×" at bounding box center [494, 24] width 5 height 8
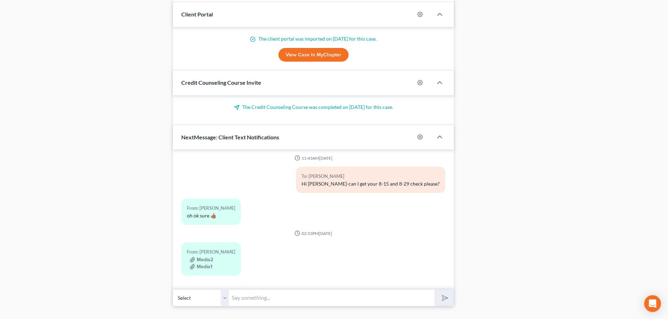
scroll to position [557, 0]
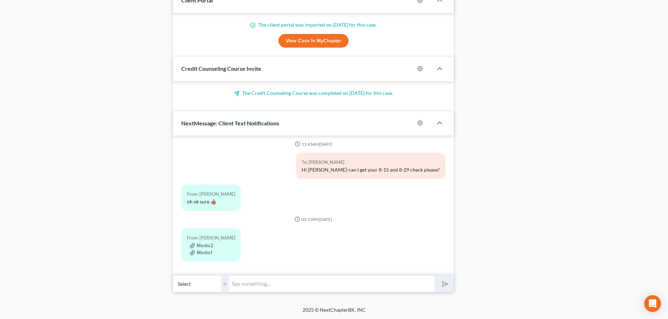
click at [260, 286] on input "text" at bounding box center [331, 284] width 205 height 17
type input "Thank-you!"
drag, startPoint x: 443, startPoint y: 282, endPoint x: 431, endPoint y: 319, distance: 39.0
click at [443, 282] on polygon "submit" at bounding box center [443, 284] width 8 height 8
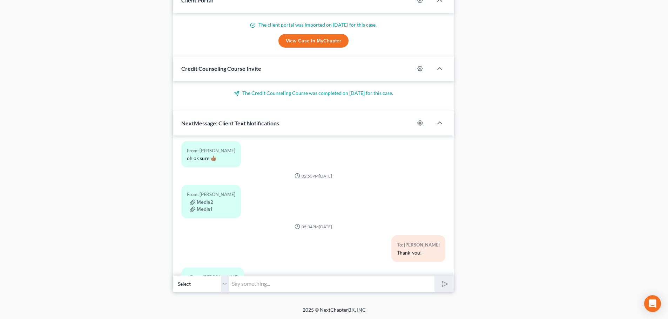
scroll to position [25504, 0]
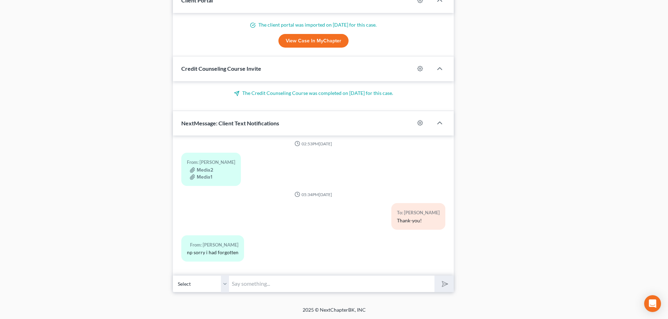
click at [255, 285] on input "text" at bounding box center [331, 284] width 205 height 17
click at [303, 288] on input "That's ok, I understand." at bounding box center [331, 284] width 205 height 17
type input "That's ok, I understand. Have a great evening."
click at [444, 284] on icon "submit" at bounding box center [444, 284] width 10 height 10
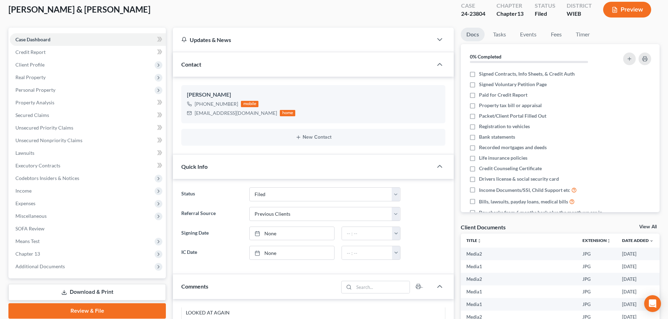
scroll to position [0, 0]
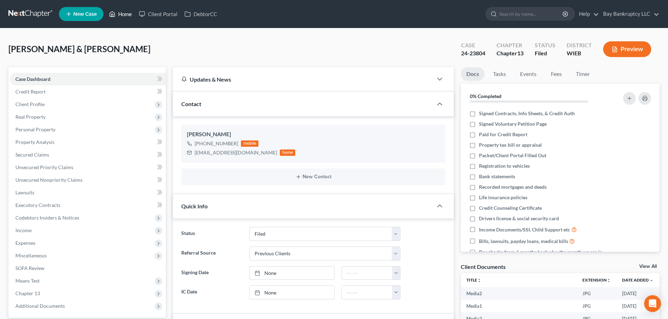
click at [126, 9] on link "Home" at bounding box center [121, 14] width 30 height 13
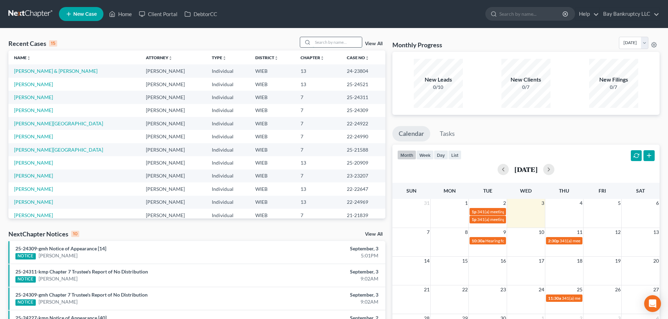
click at [322, 39] on input "search" at bounding box center [337, 42] width 49 height 10
type input "[PERSON_NAME]"
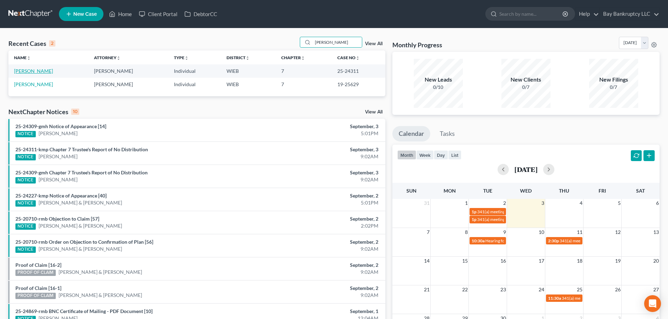
click at [45, 71] on link "[PERSON_NAME]" at bounding box center [33, 71] width 39 height 6
select select "1"
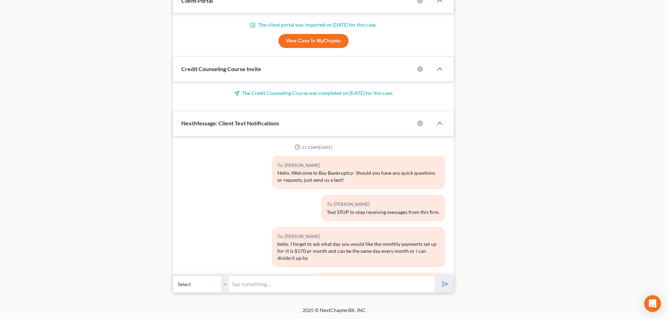
scroll to position [9002, 0]
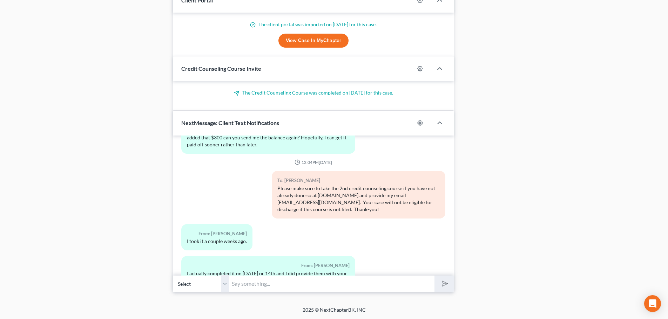
click at [248, 286] on input "text" at bounding box center [331, 284] width 205 height 17
type input "This is an auto text-we have it, no worries!"
click at [438, 287] on button "submit" at bounding box center [443, 284] width 19 height 16
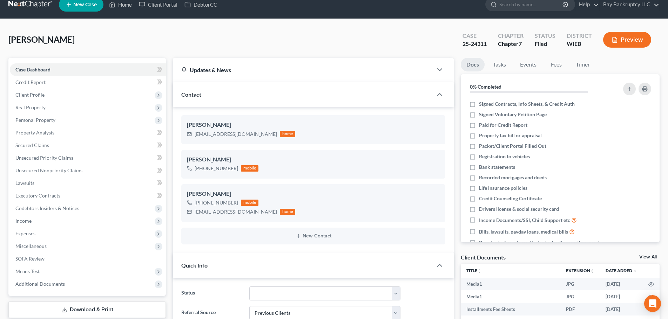
scroll to position [0, 0]
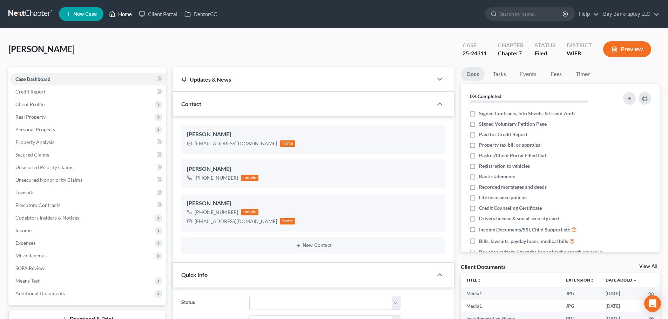
drag, startPoint x: 126, startPoint y: 17, endPoint x: 389, endPoint y: 42, distance: 264.6
click at [126, 17] on link "Home" at bounding box center [121, 14] width 30 height 13
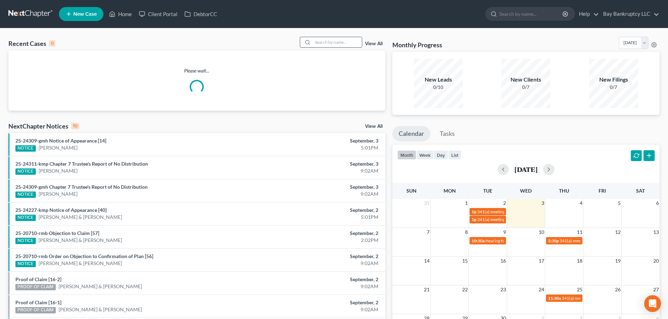
click at [340, 43] on input "search" at bounding box center [337, 42] width 49 height 10
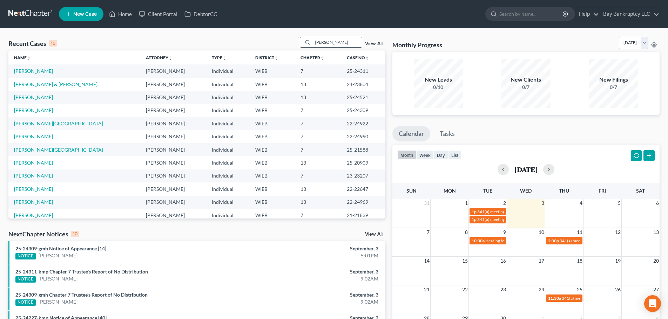
type input "[PERSON_NAME]"
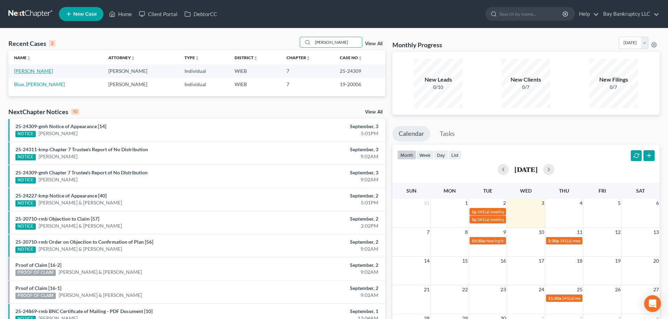
click at [35, 68] on link "[PERSON_NAME]" at bounding box center [33, 71] width 39 height 6
select select "2"
select select "4"
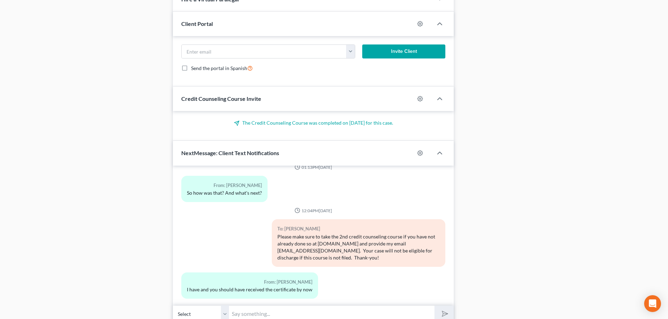
scroll to position [632, 0]
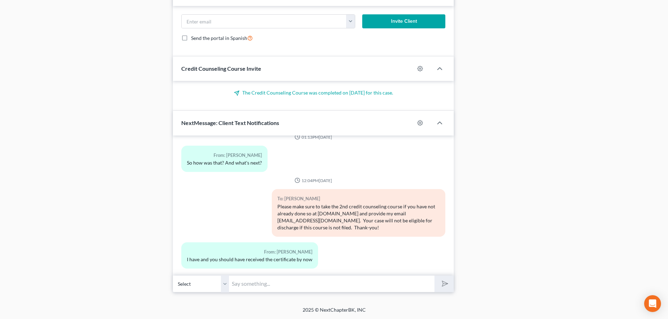
click at [248, 284] on input "text" at bounding box center [331, 284] width 205 height 17
type input "This is an auto text-we have it, no worries!"
click at [445, 285] on polygon "submit" at bounding box center [443, 284] width 8 height 8
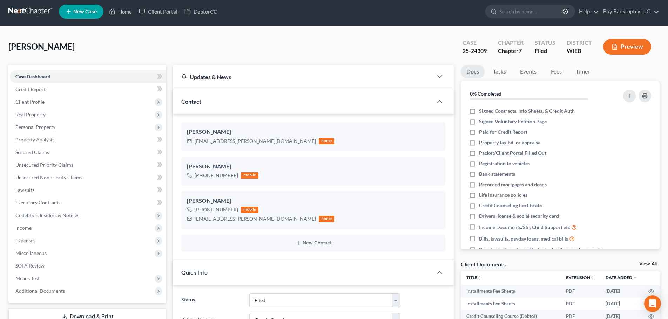
scroll to position [0, 0]
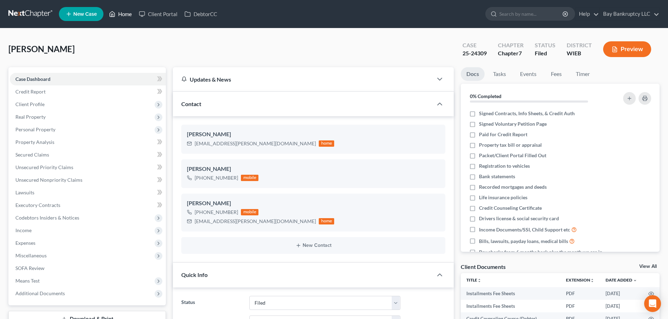
click at [128, 12] on link "Home" at bounding box center [121, 14] width 30 height 13
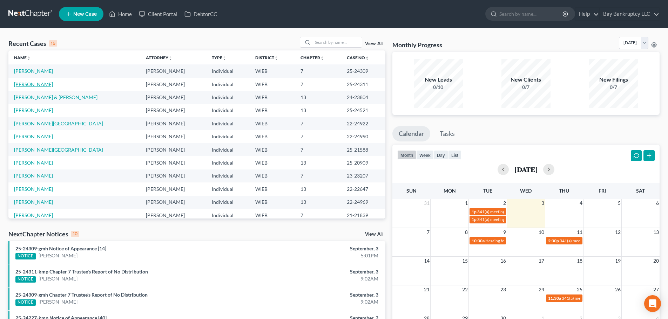
click at [31, 83] on link "[PERSON_NAME]" at bounding box center [33, 84] width 39 height 6
select select "2"
select select "1"
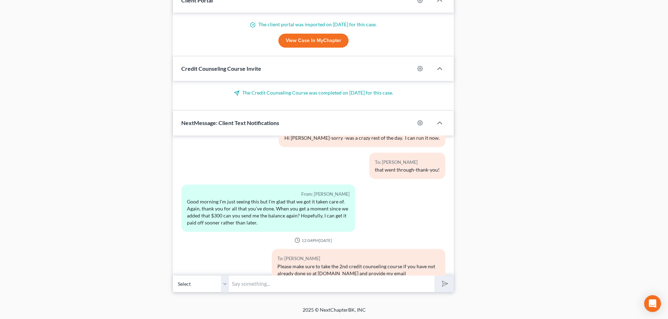
scroll to position [8906, 0]
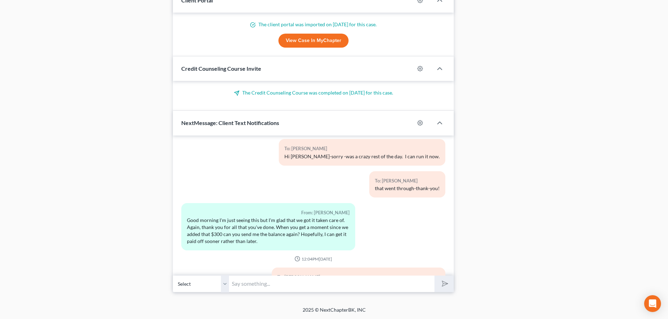
click at [250, 288] on input "text" at bounding box center [331, 284] width 205 height 17
type input "Your balance is $150 so your almost there. Have a great night!"
click at [438, 284] on button "submit" at bounding box center [443, 284] width 19 height 16
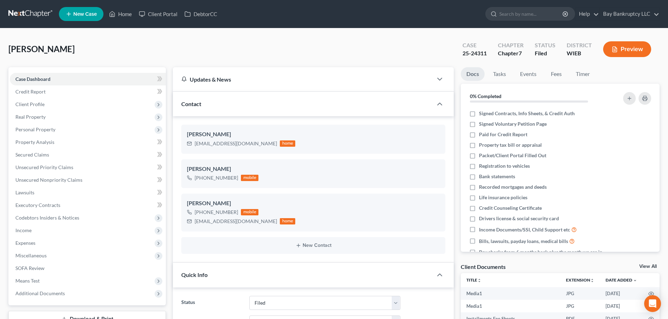
scroll to position [9078, 0]
